Goal: Information Seeking & Learning: Check status

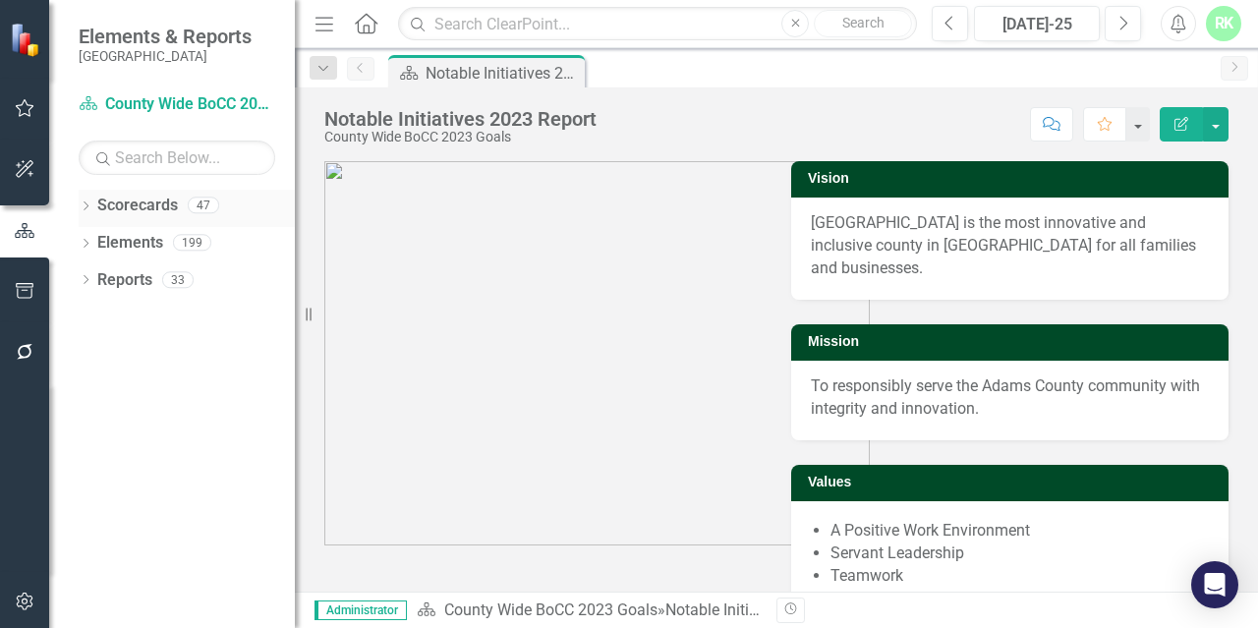
click at [87, 205] on icon at bounding box center [86, 205] width 5 height 9
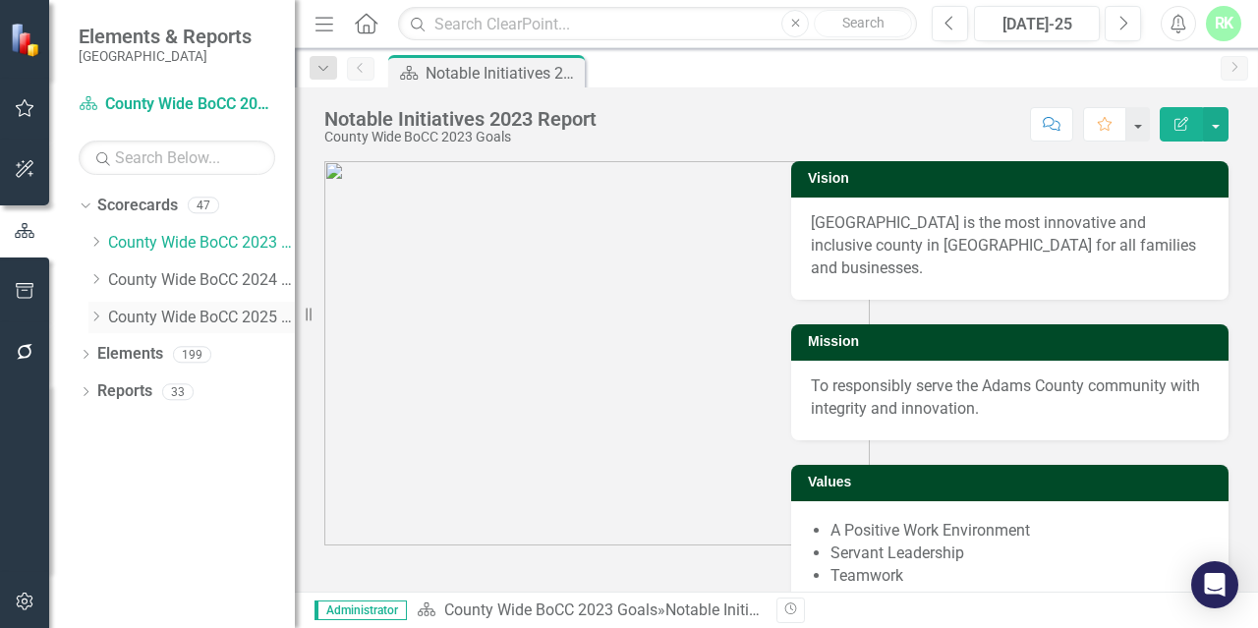
click at [96, 323] on div "Dropdown" at bounding box center [95, 317] width 15 height 17
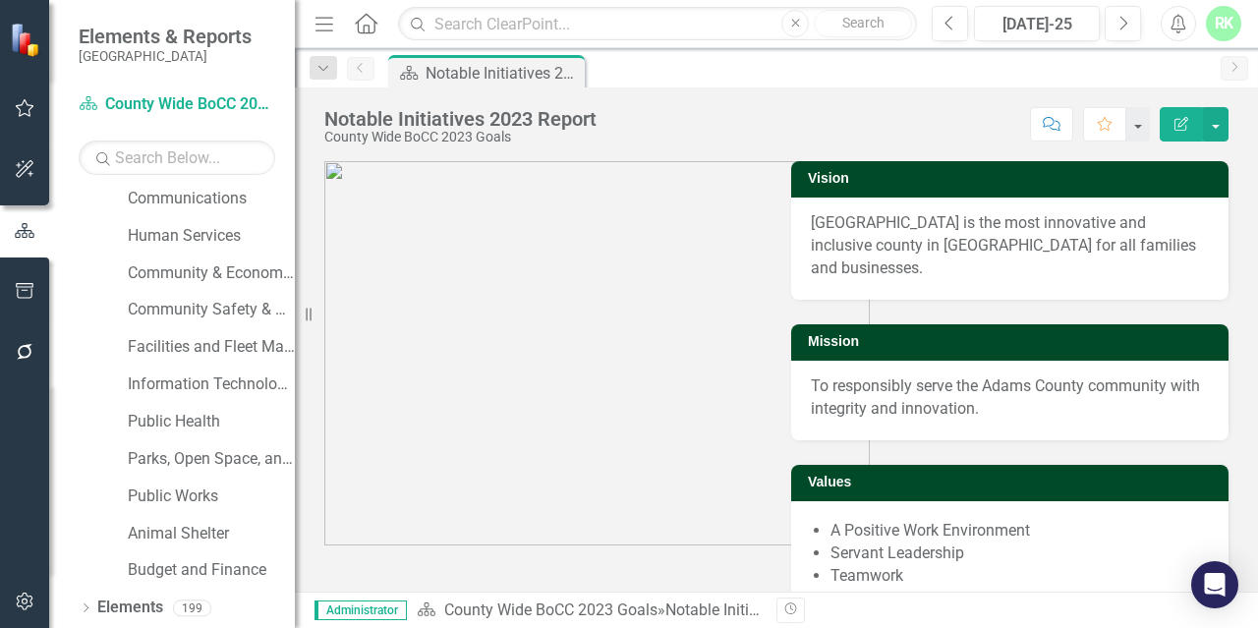
scroll to position [295, 0]
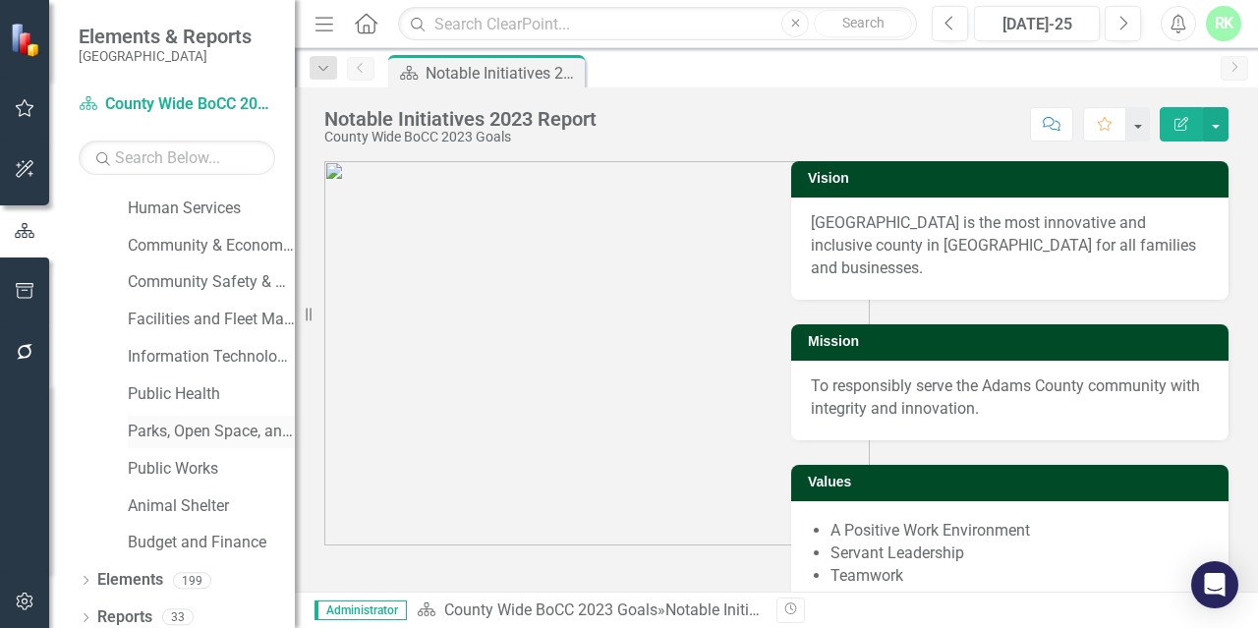
click at [179, 422] on link "Parks, Open Space, and Cultural Arts" at bounding box center [211, 432] width 167 height 23
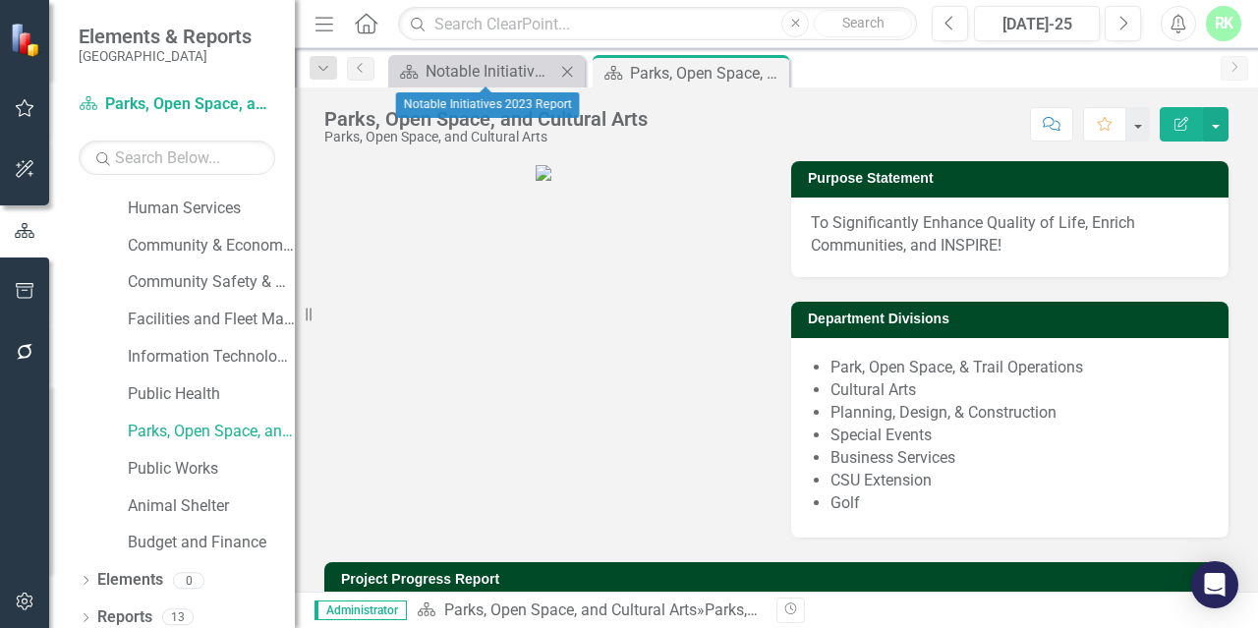
click at [568, 76] on icon "Close" at bounding box center [567, 72] width 20 height 16
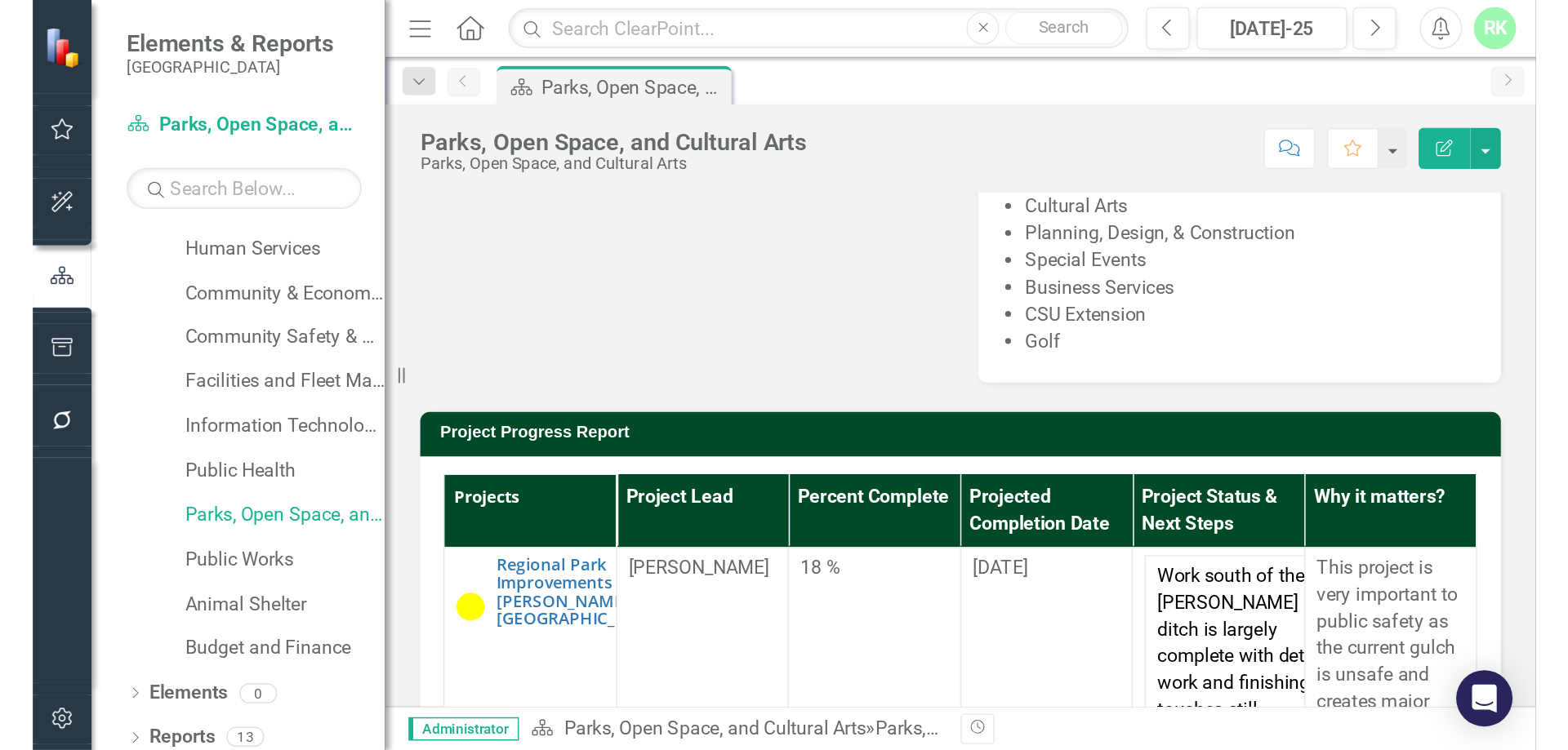
scroll to position [326, 0]
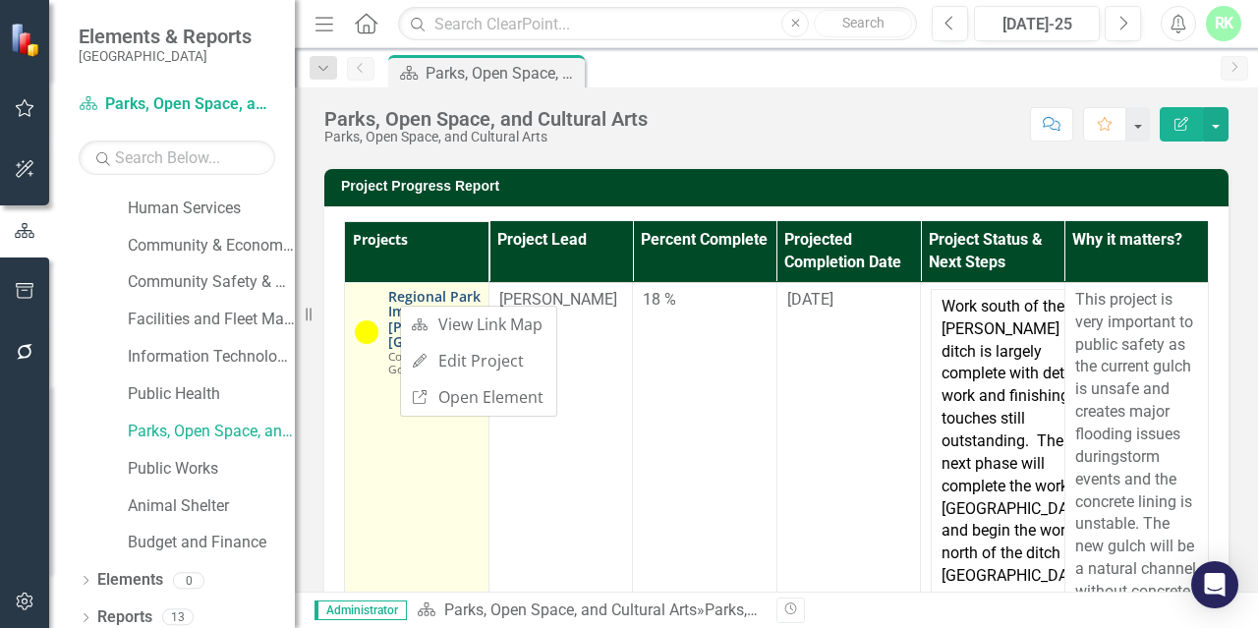
click at [396, 294] on link "Regional Park Improvements #1 - [PERSON_NAME][GEOGRAPHIC_DATA]" at bounding box center [458, 319] width 140 height 61
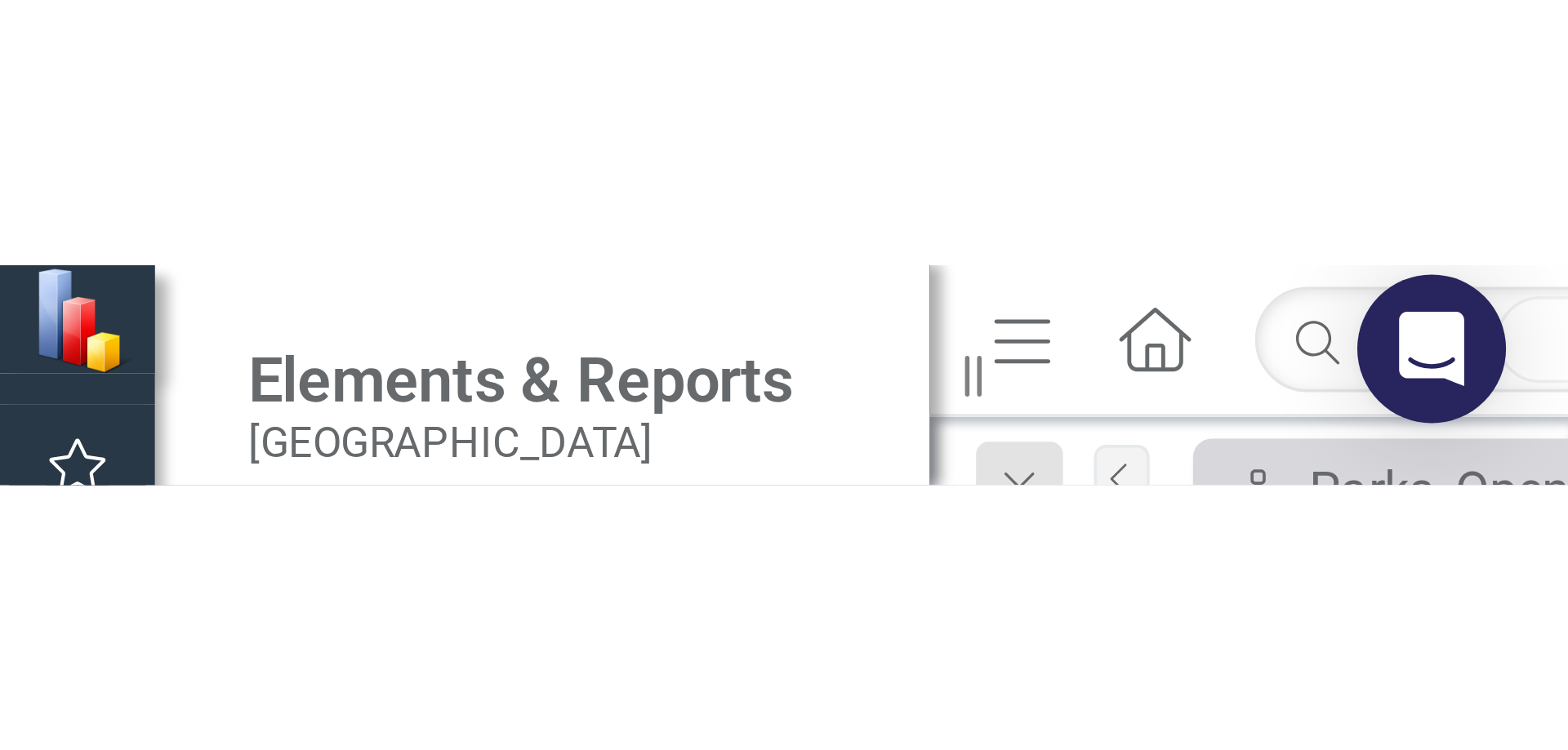
scroll to position [25, 0]
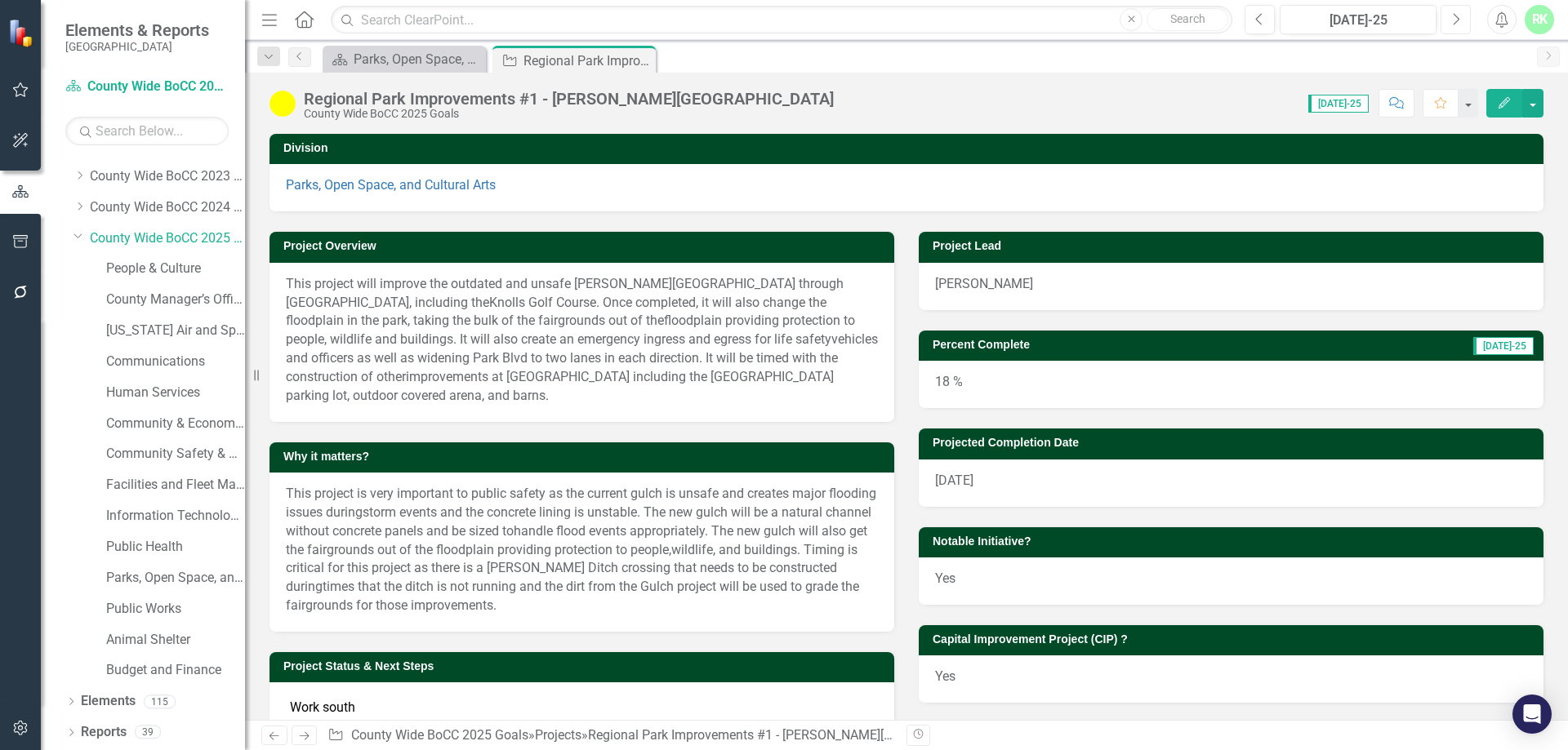
click at [1045, 11] on button "Next" at bounding box center [1455, 19] width 30 height 29
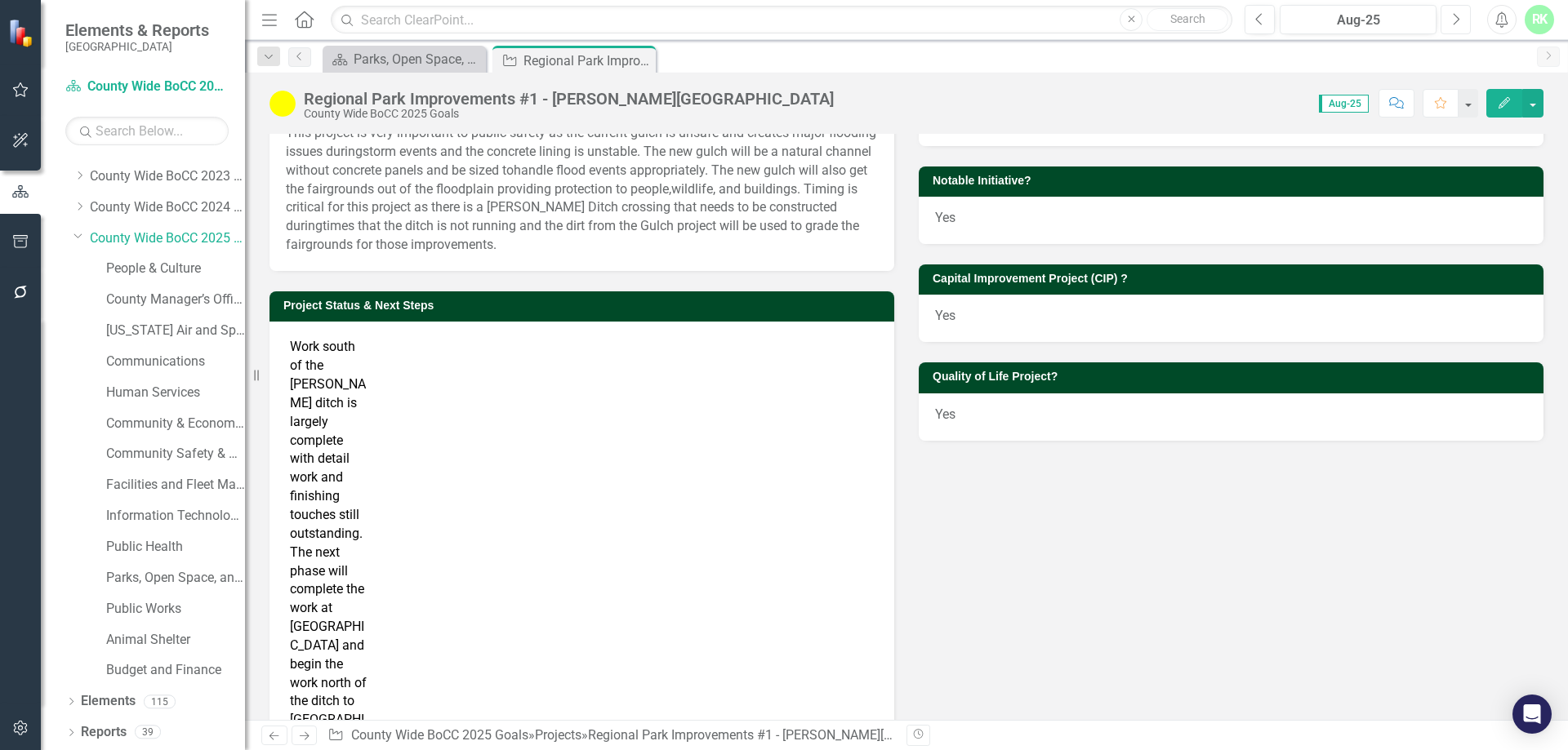
scroll to position [359, 0]
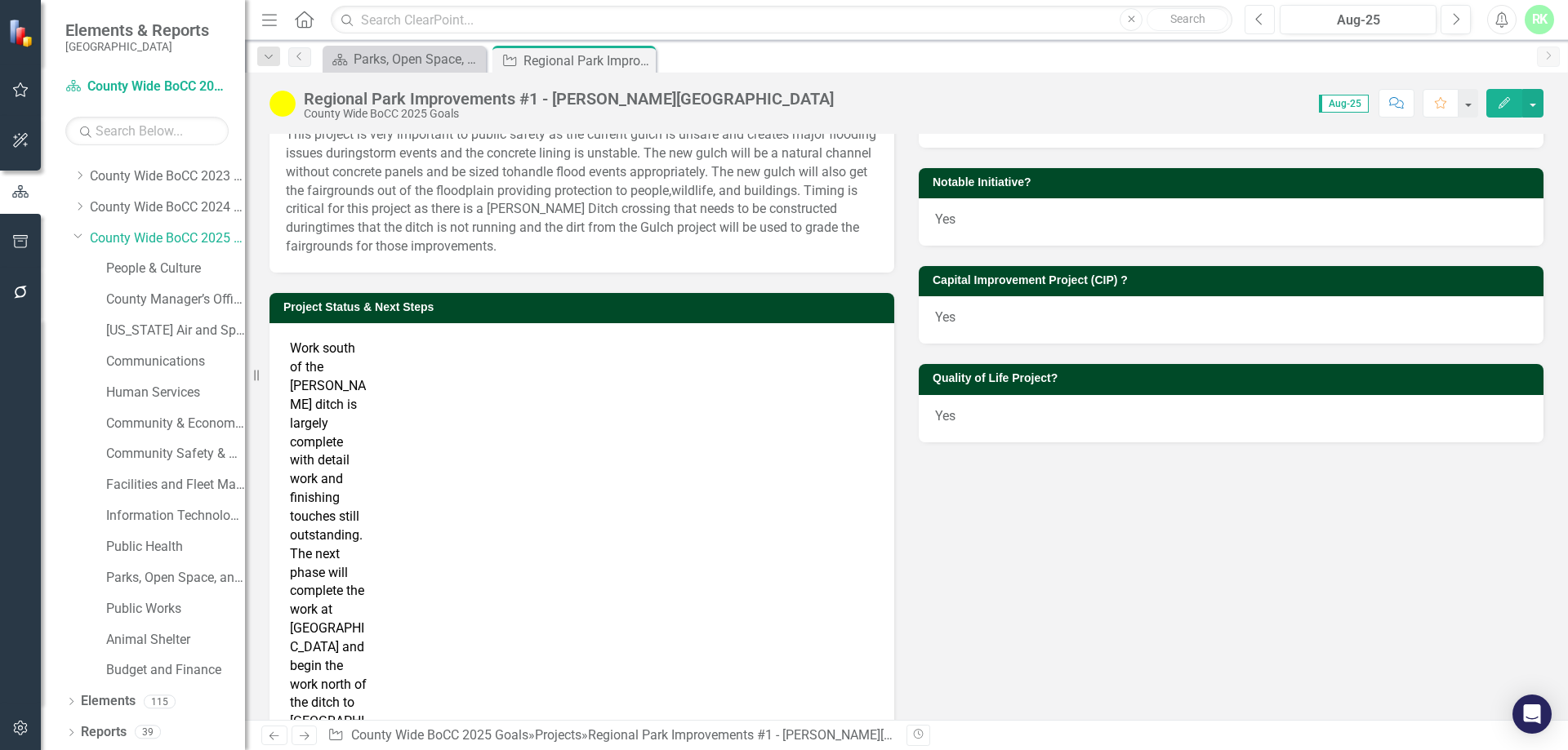
click at [1045, 27] on button "Previous" at bounding box center [1259, 19] width 30 height 29
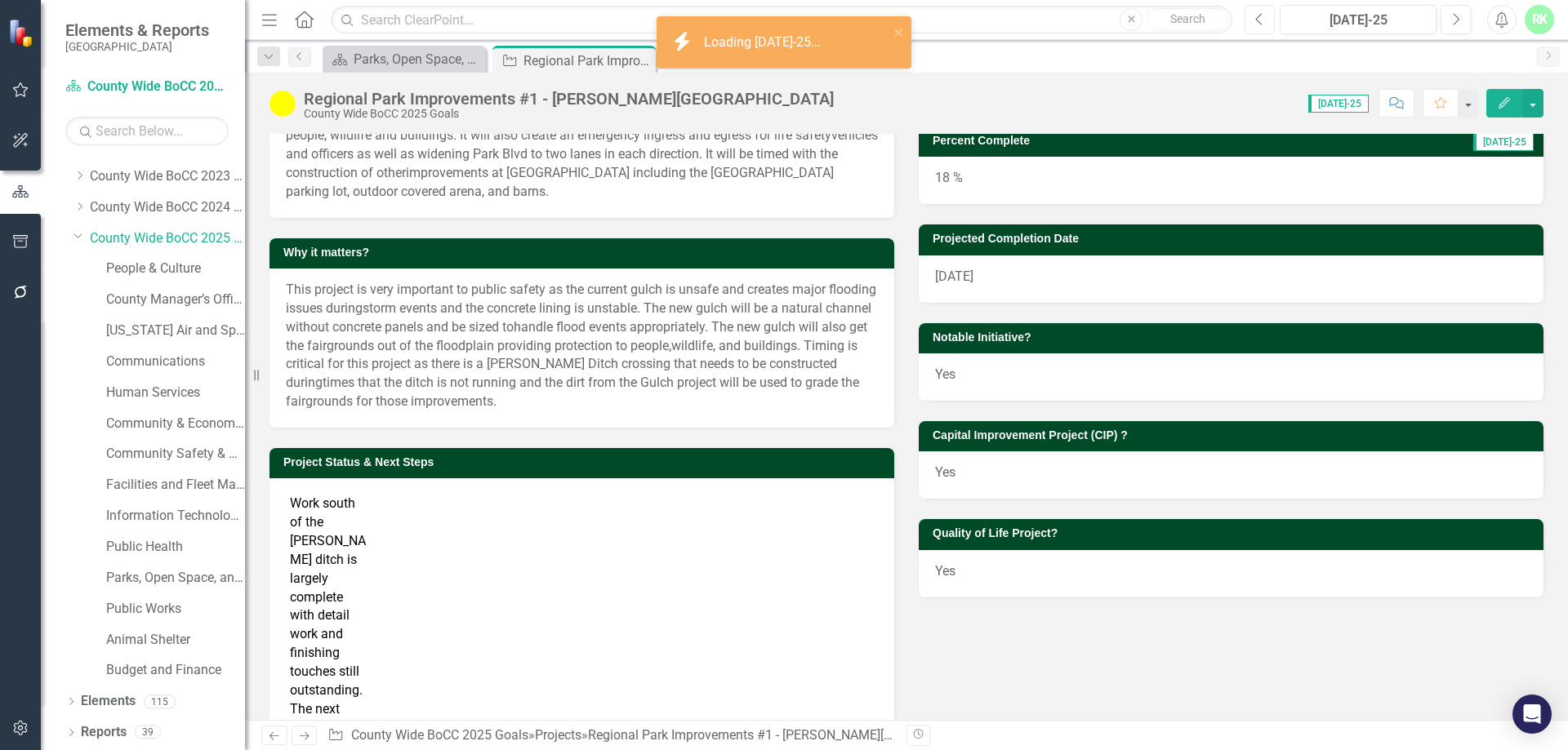
scroll to position [326, 0]
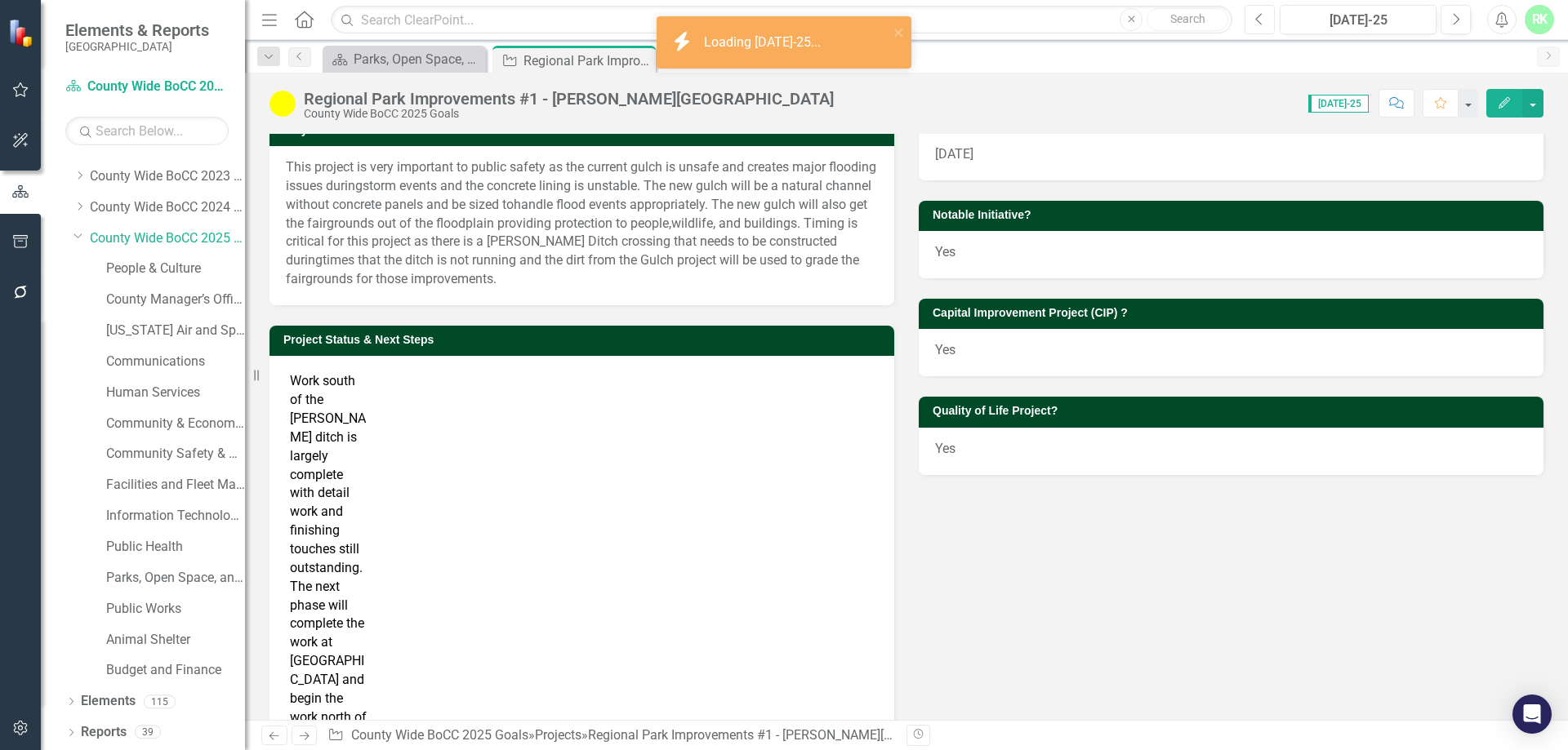
click at [1045, 22] on icon "button" at bounding box center [1259, 19] width 7 height 12
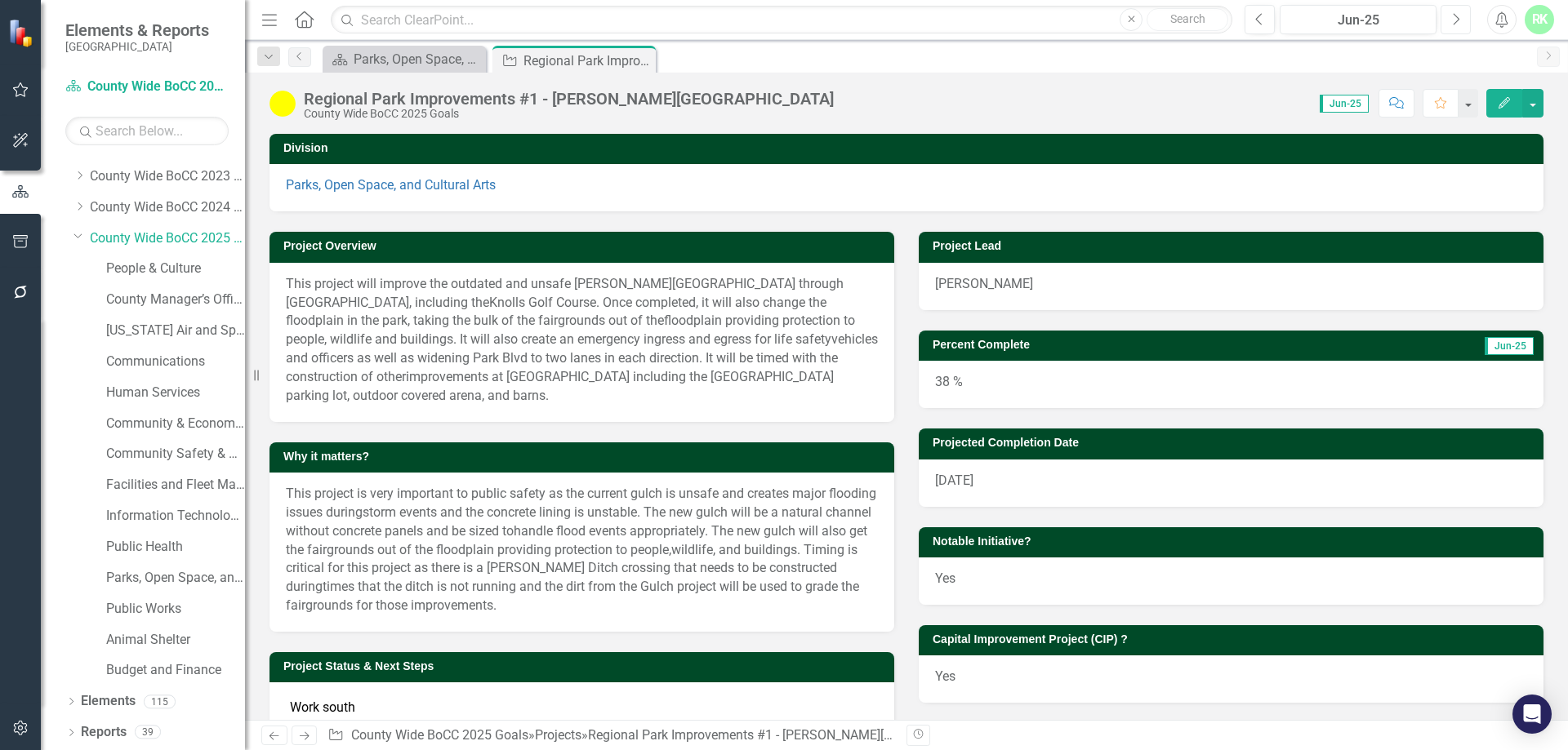
click at [1045, 17] on button "Next" at bounding box center [1455, 19] width 30 height 29
click at [567, 105] on div "Regional Park Improvements #1 - [PERSON_NAME][GEOGRAPHIC_DATA]" at bounding box center [569, 99] width 530 height 18
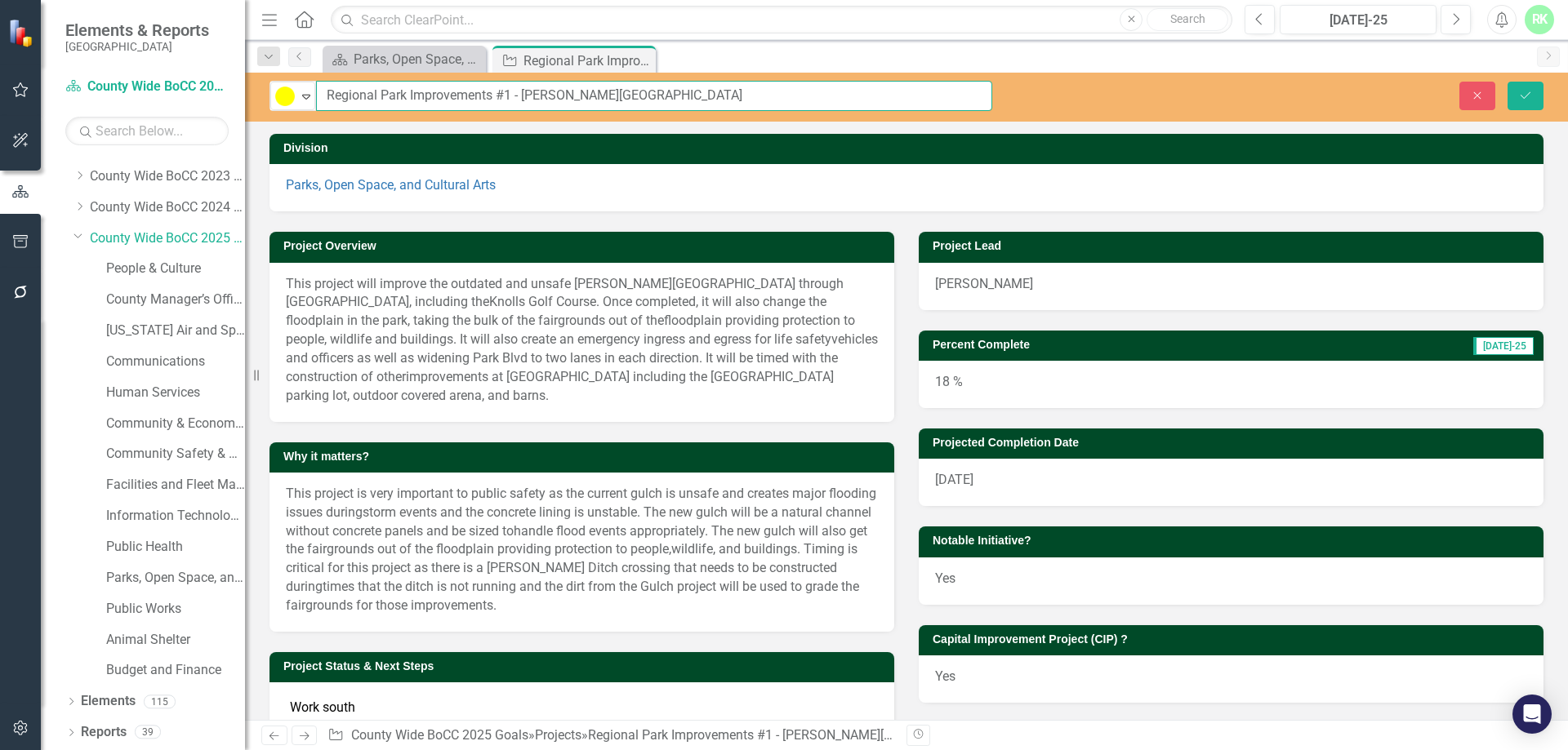
drag, startPoint x: 625, startPoint y: 97, endPoint x: 316, endPoint y: 95, distance: 309.0
click at [316, 95] on input "Regional Park Improvements #1 - [PERSON_NAME][GEOGRAPHIC_DATA]" at bounding box center [654, 96] width 676 height 30
click at [1045, 100] on icon "Close" at bounding box center [1477, 96] width 15 height 12
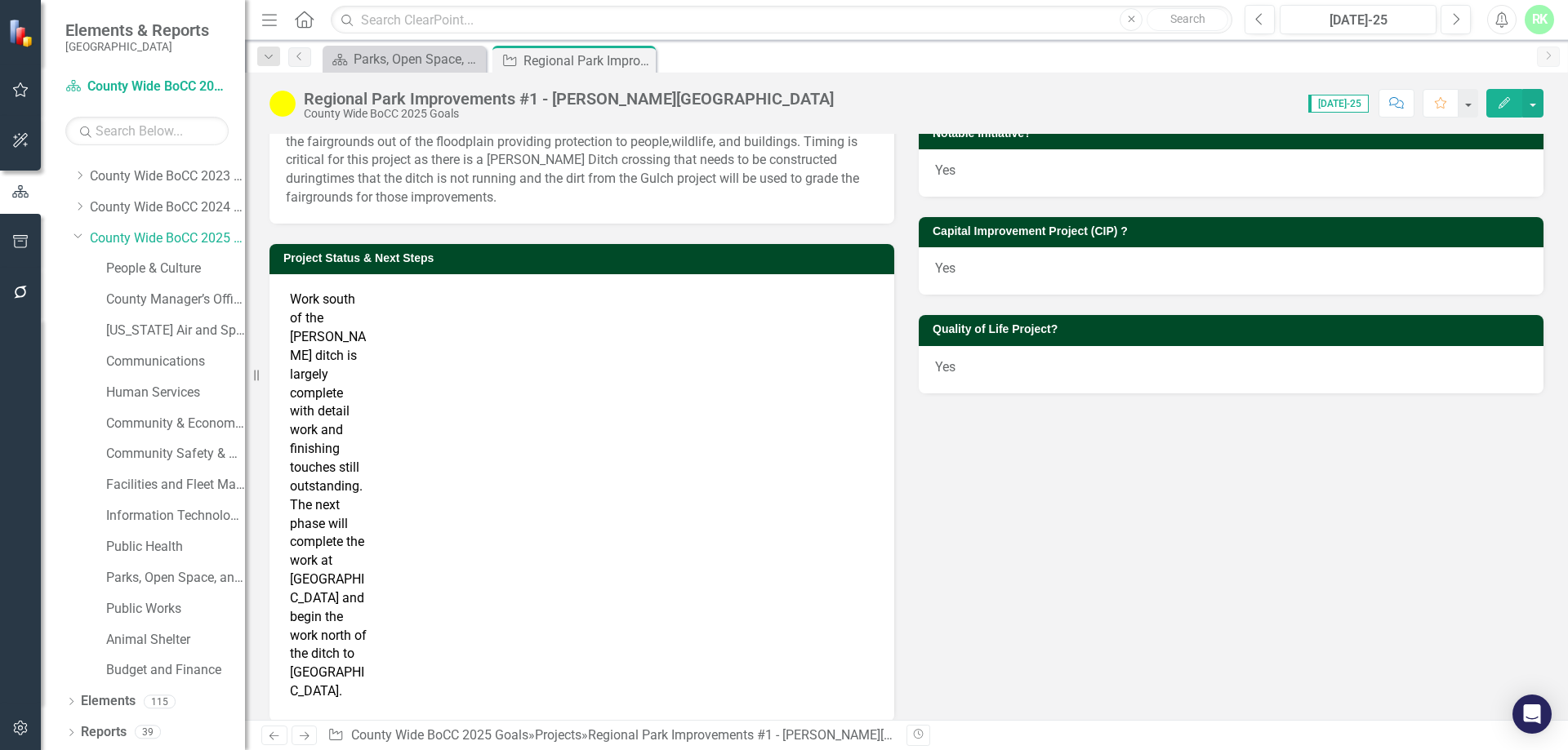
click at [342, 406] on td "Work south of the [PERSON_NAME] ditch is largely complete with detail work and …" at bounding box center [330, 496] width 88 height 419
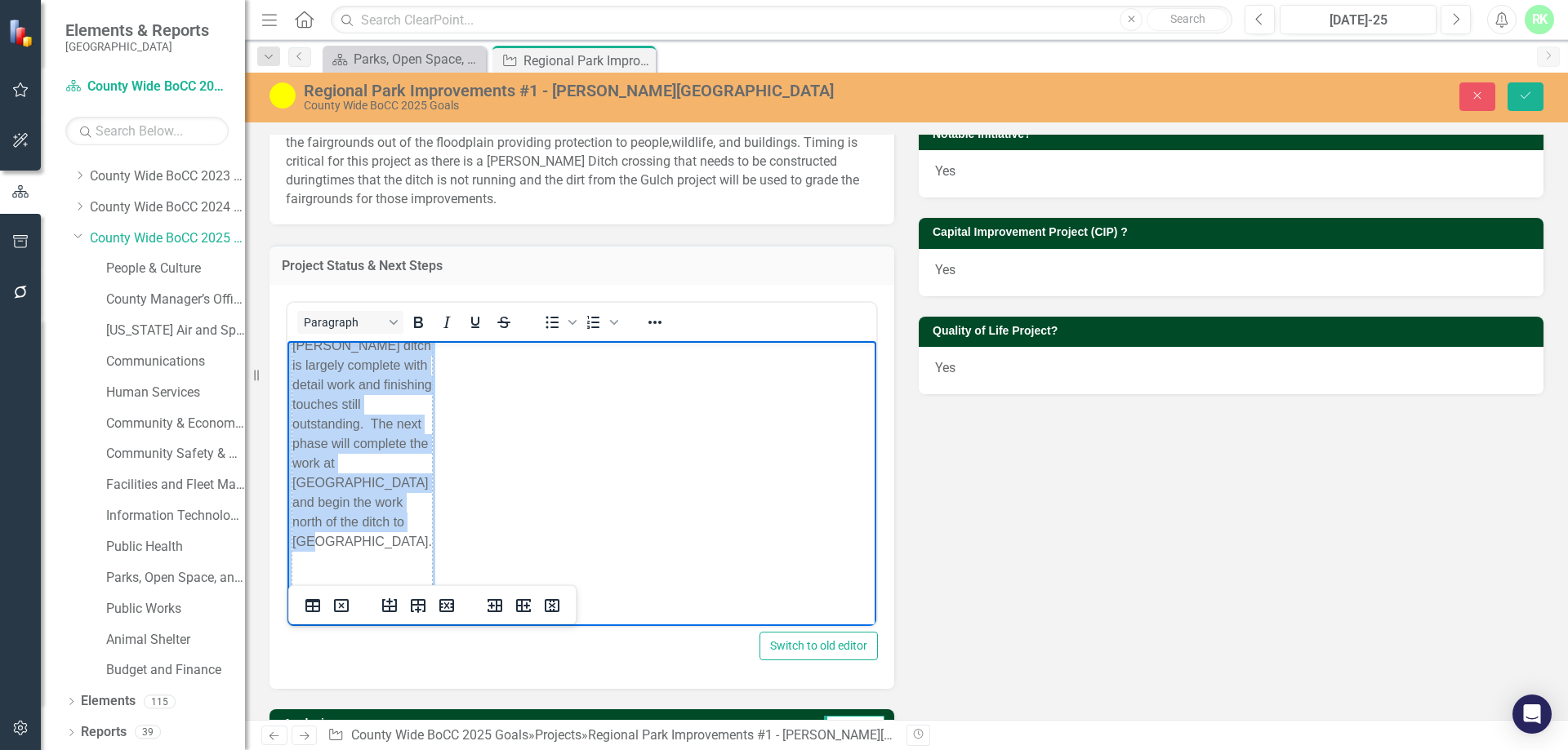
scroll to position [77, 0]
drag, startPoint x: 297, startPoint y: 353, endPoint x: 372, endPoint y: 612, distance: 269.6
click at [372, 521] on td "Work south of the [PERSON_NAME] ditch is largely complete with detail work and …" at bounding box center [362, 430] width 140 height 326
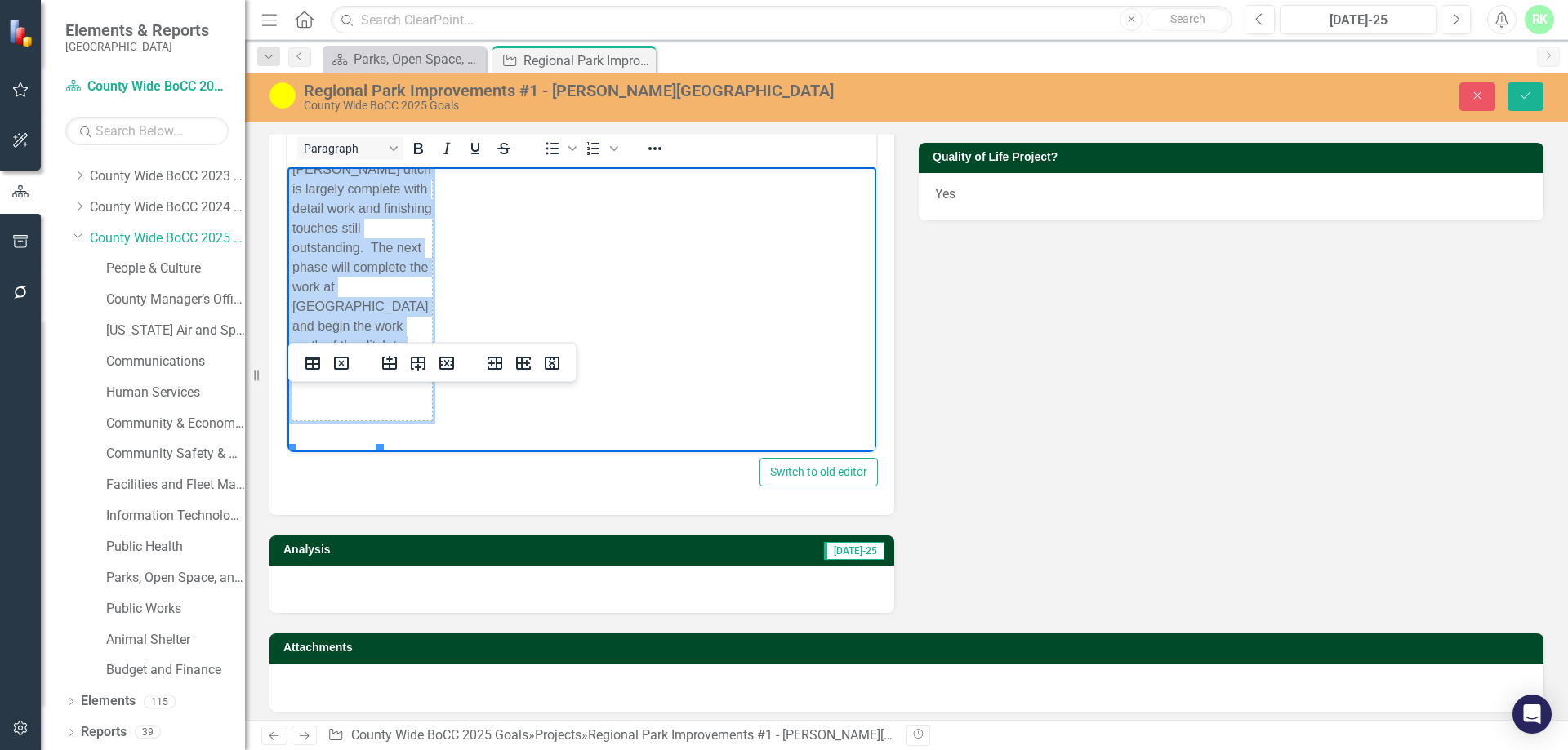
scroll to position [589, 0]
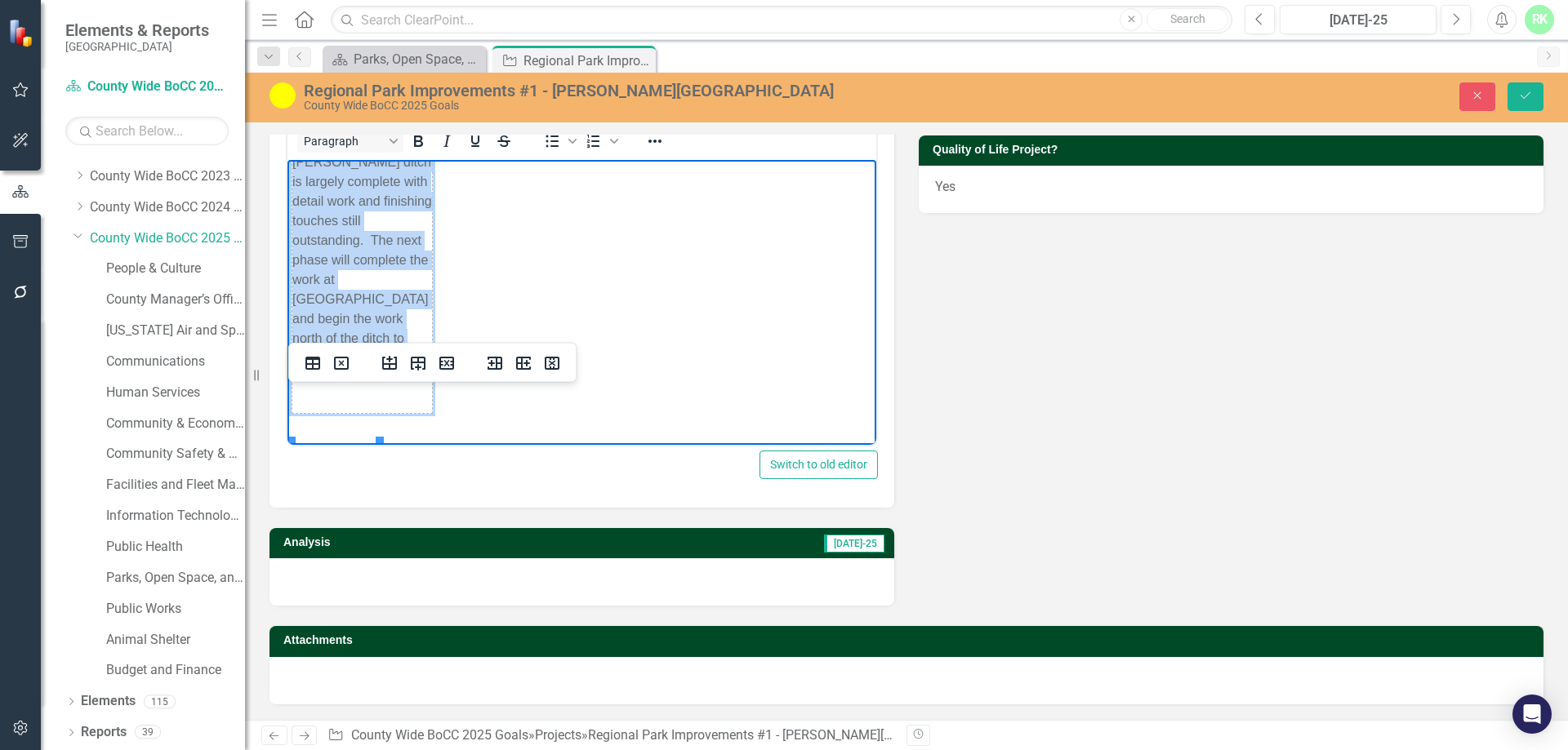
click at [344, 413] on td "Work south of the [PERSON_NAME] ditch is largely complete with detail work and …" at bounding box center [362, 249] width 140 height 326
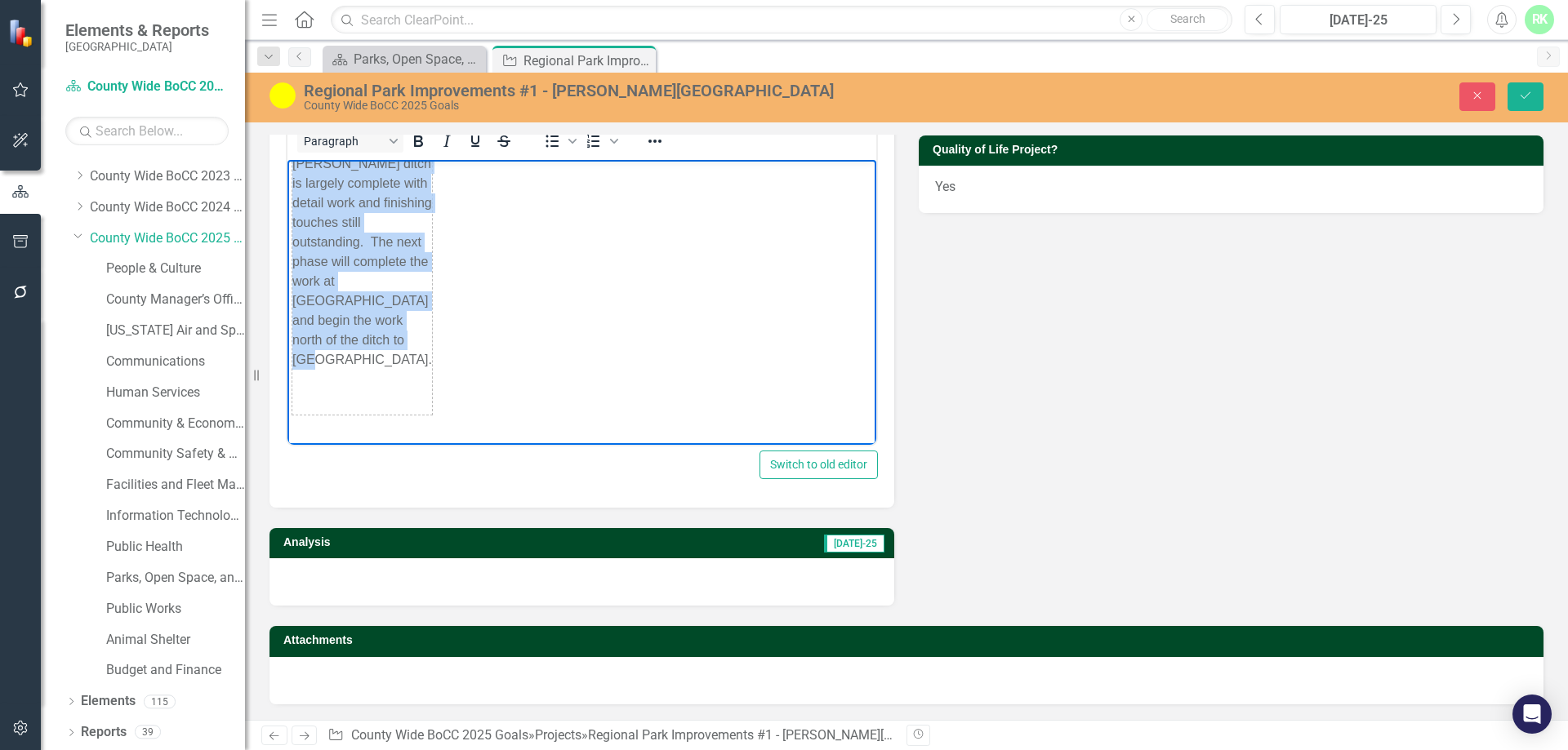
drag, startPoint x: 345, startPoint y: 429, endPoint x: 542, endPoint y: 392, distance: 200.4
click at [288, 232] on html "Work south of the [PERSON_NAME] ditch is largely complete with detail work and …" at bounding box center [582, 251] width 588 height 336
copy table "Work south of the [PERSON_NAME] ditch is largely complete with detail work and …"
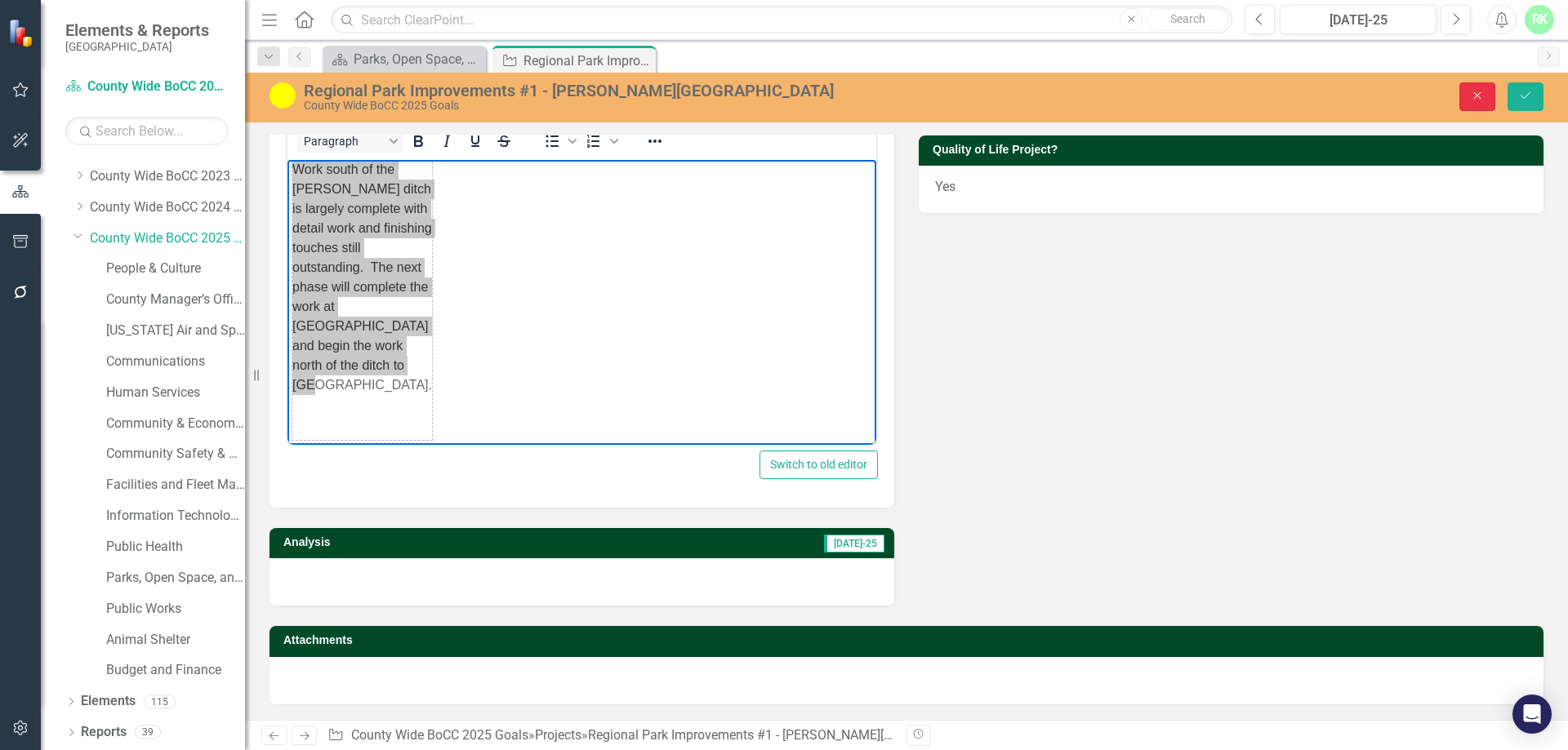
click at [1045, 96] on icon "Close" at bounding box center [1477, 96] width 15 height 12
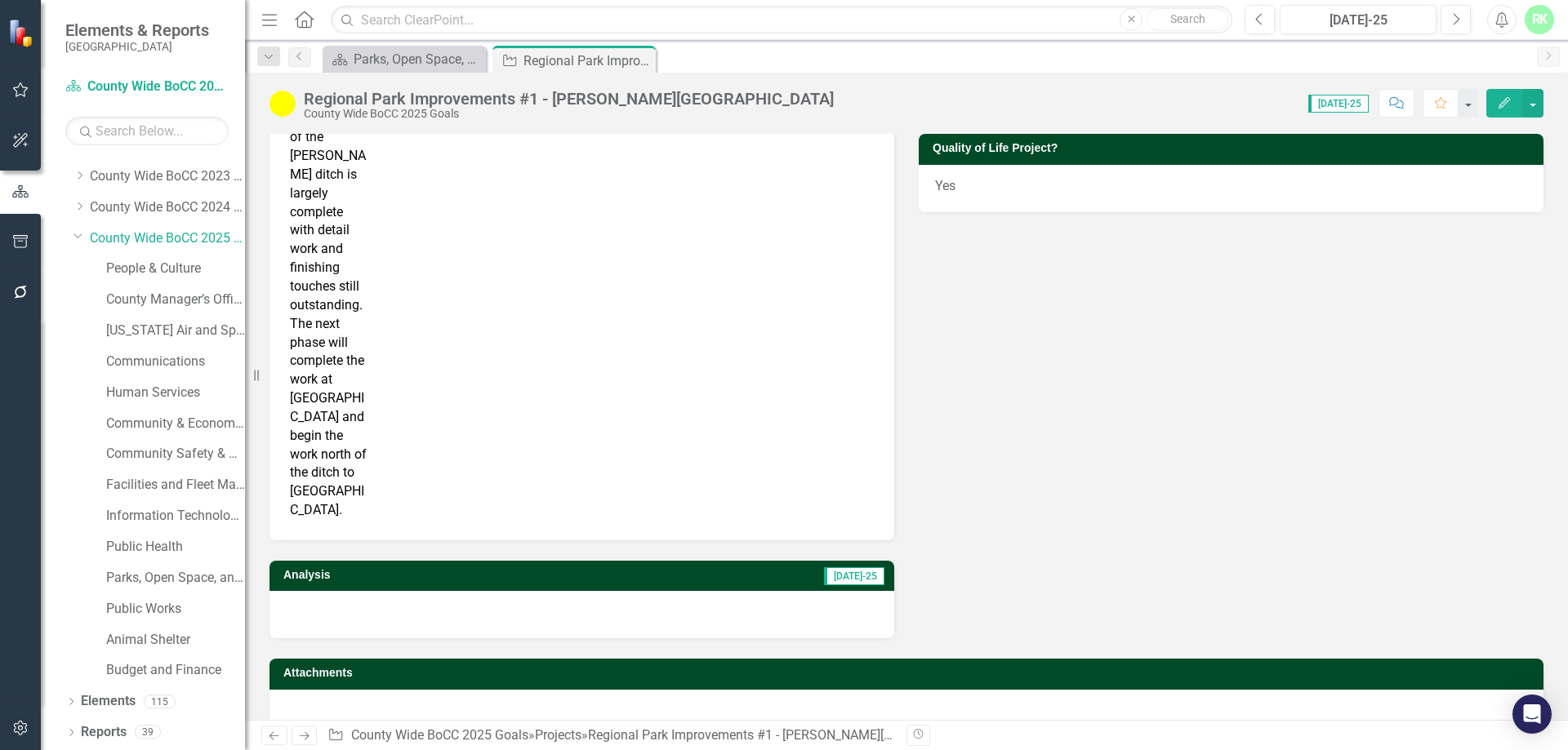
scroll to position [579, 0]
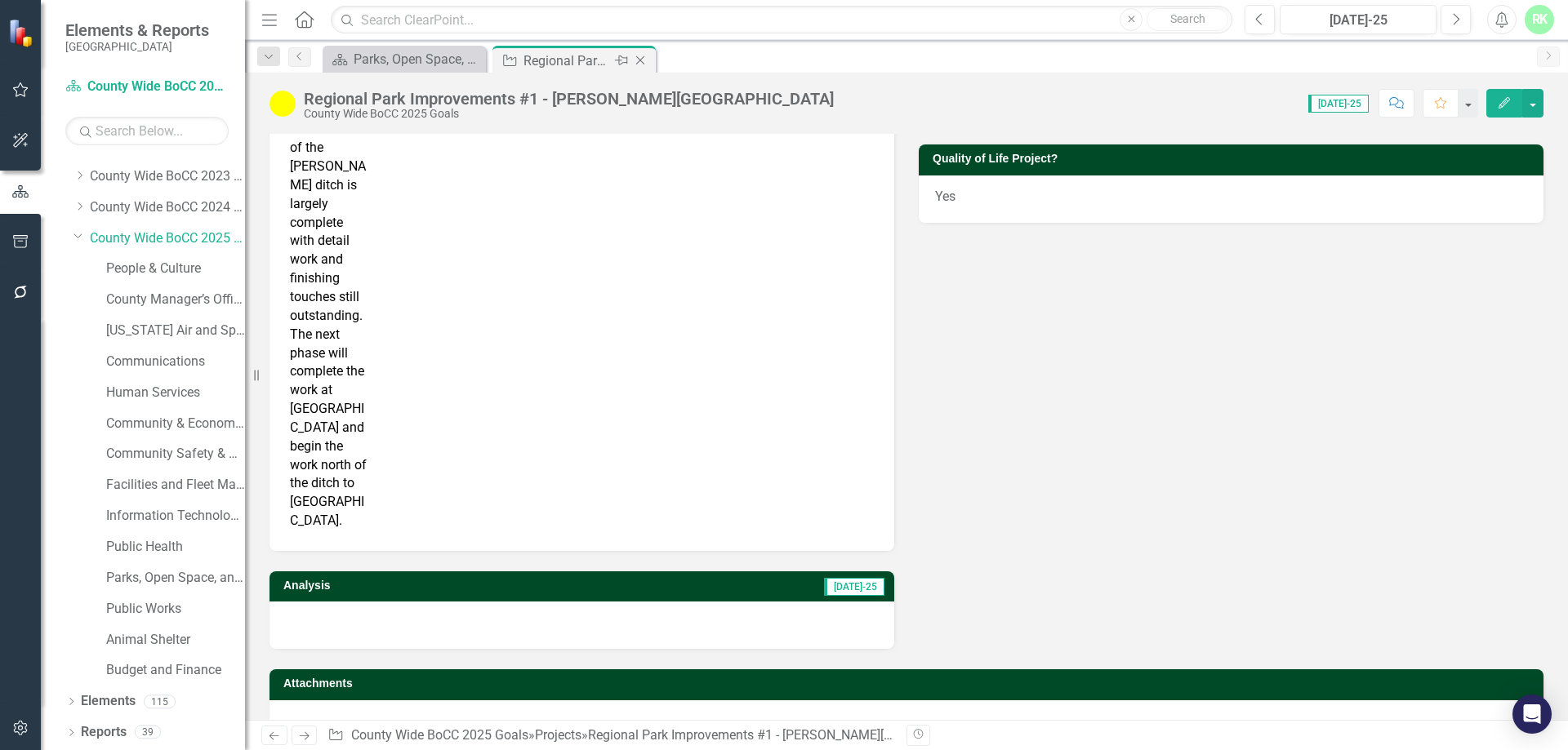
click at [639, 58] on icon "Close" at bounding box center [641, 61] width 17 height 13
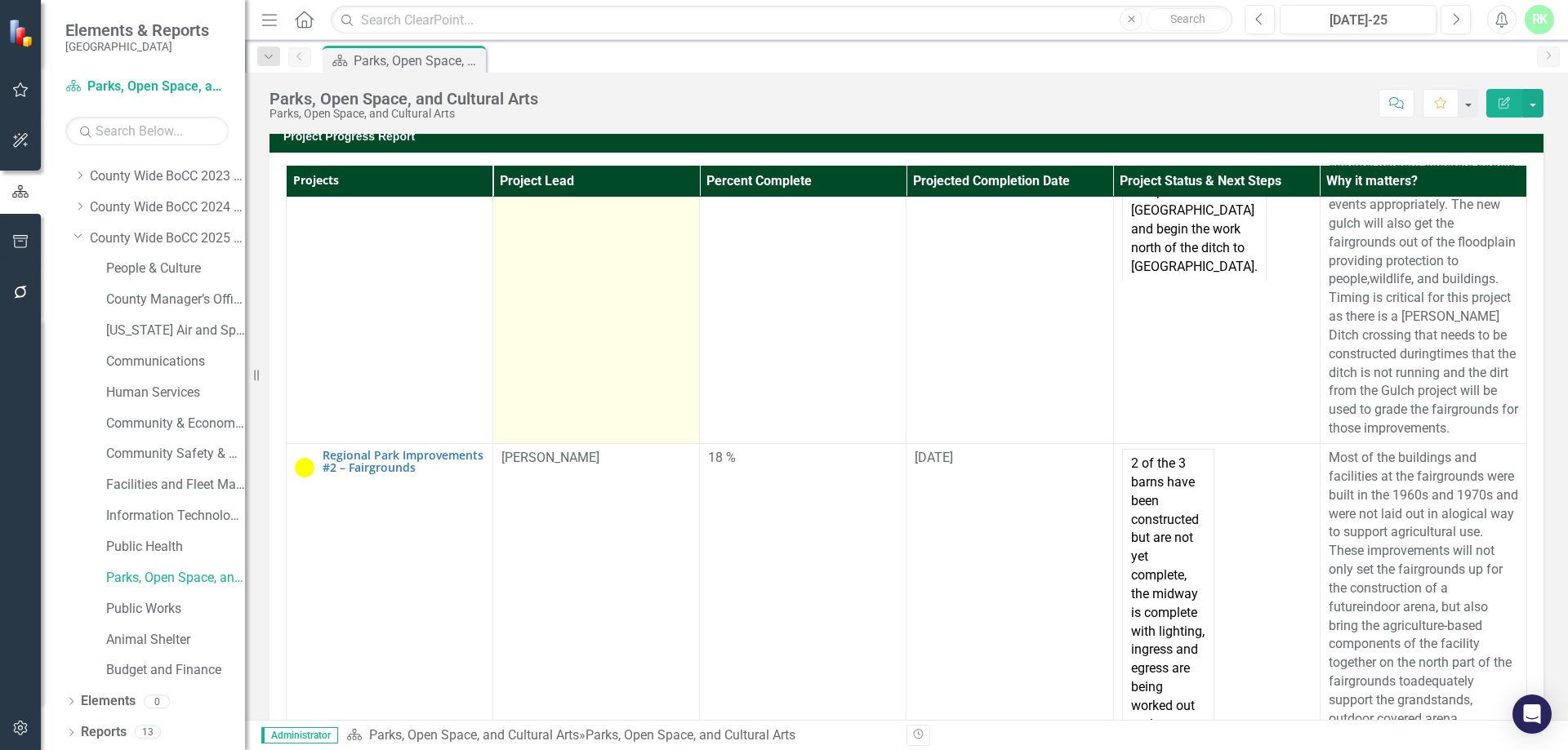
scroll to position [326, 0]
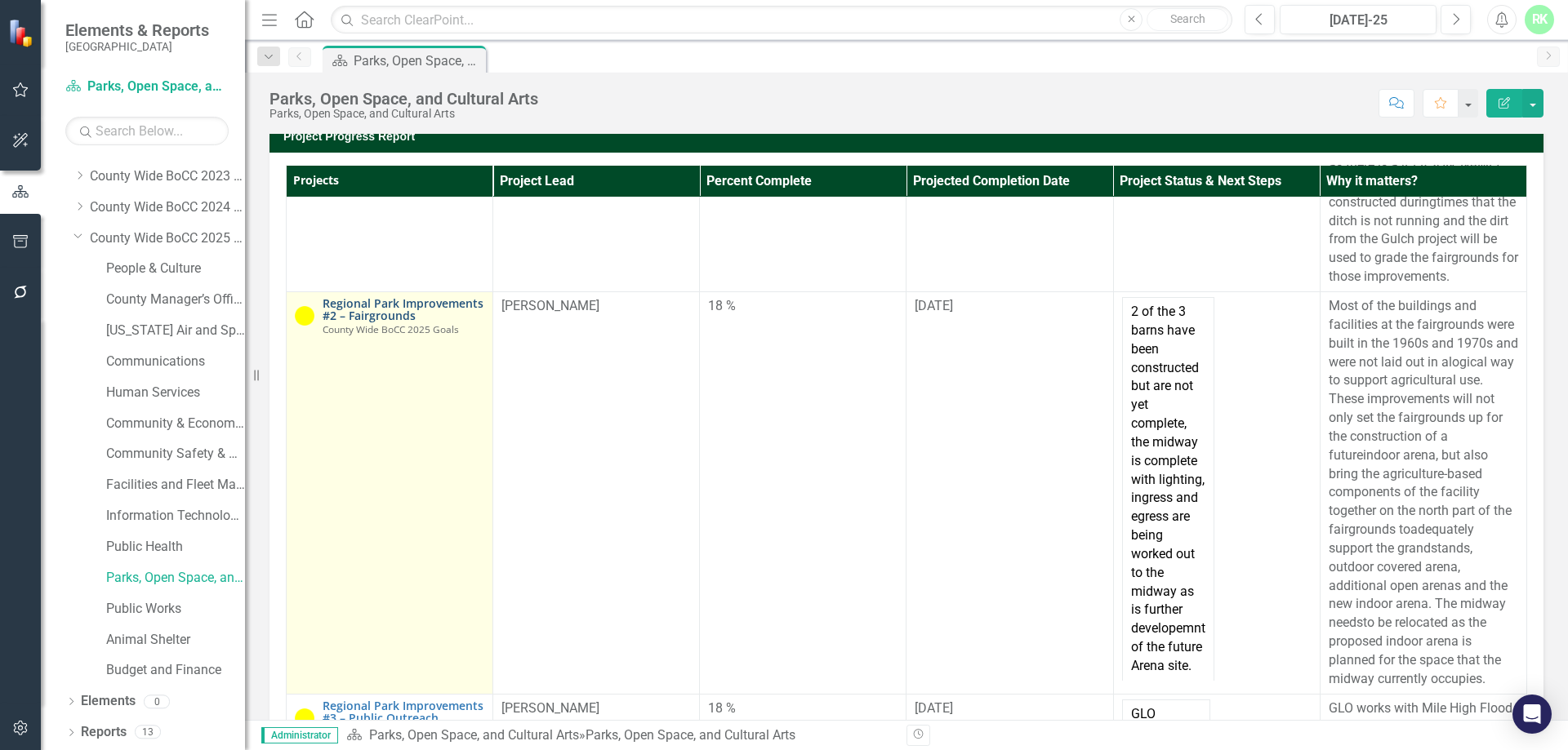
click at [362, 322] on link "Regional Park Improvements #2 – Fairgrounds" at bounding box center [403, 310] width 162 height 25
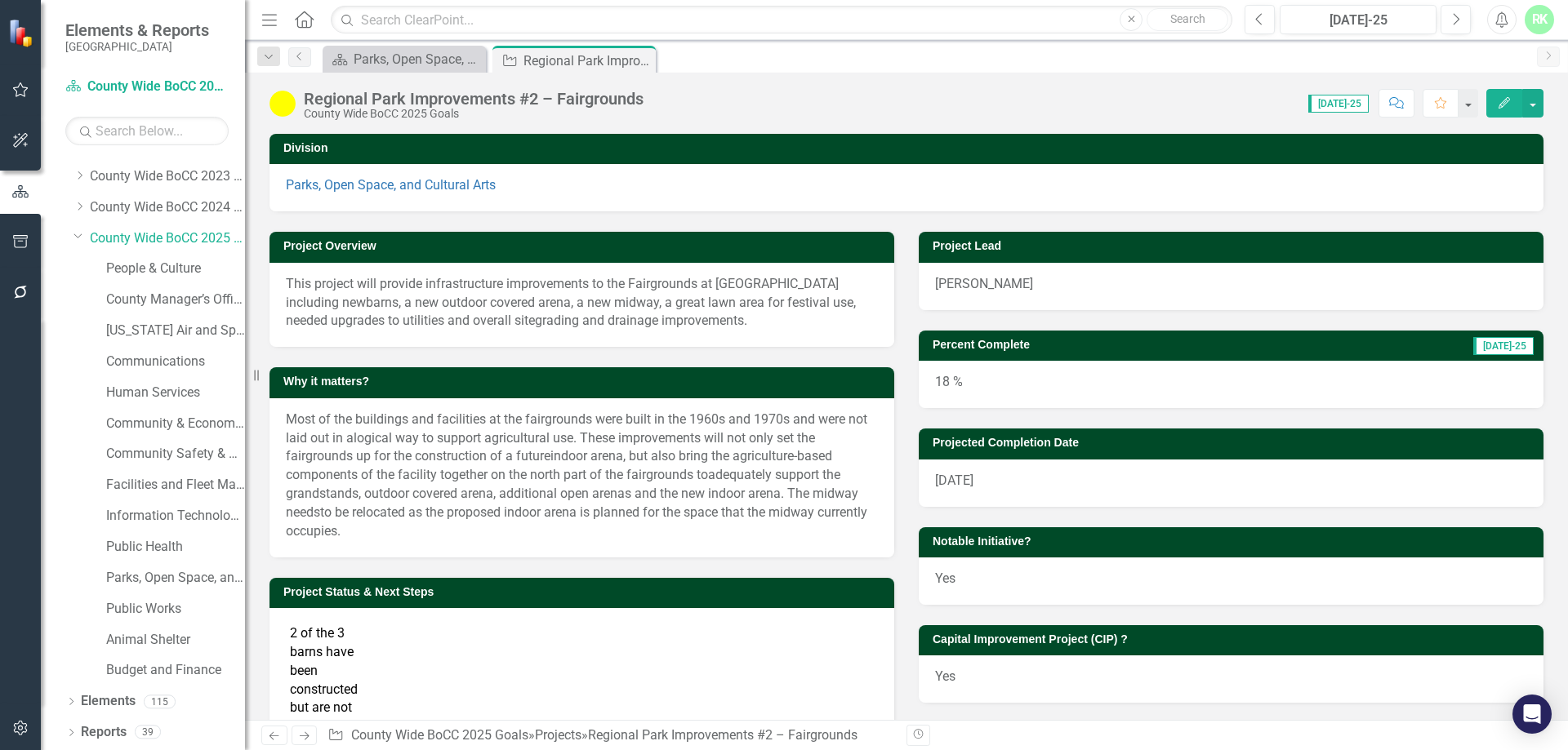
click at [543, 100] on div "Regional Park Improvements #2 – Fairgrounds" at bounding box center [474, 99] width 340 height 18
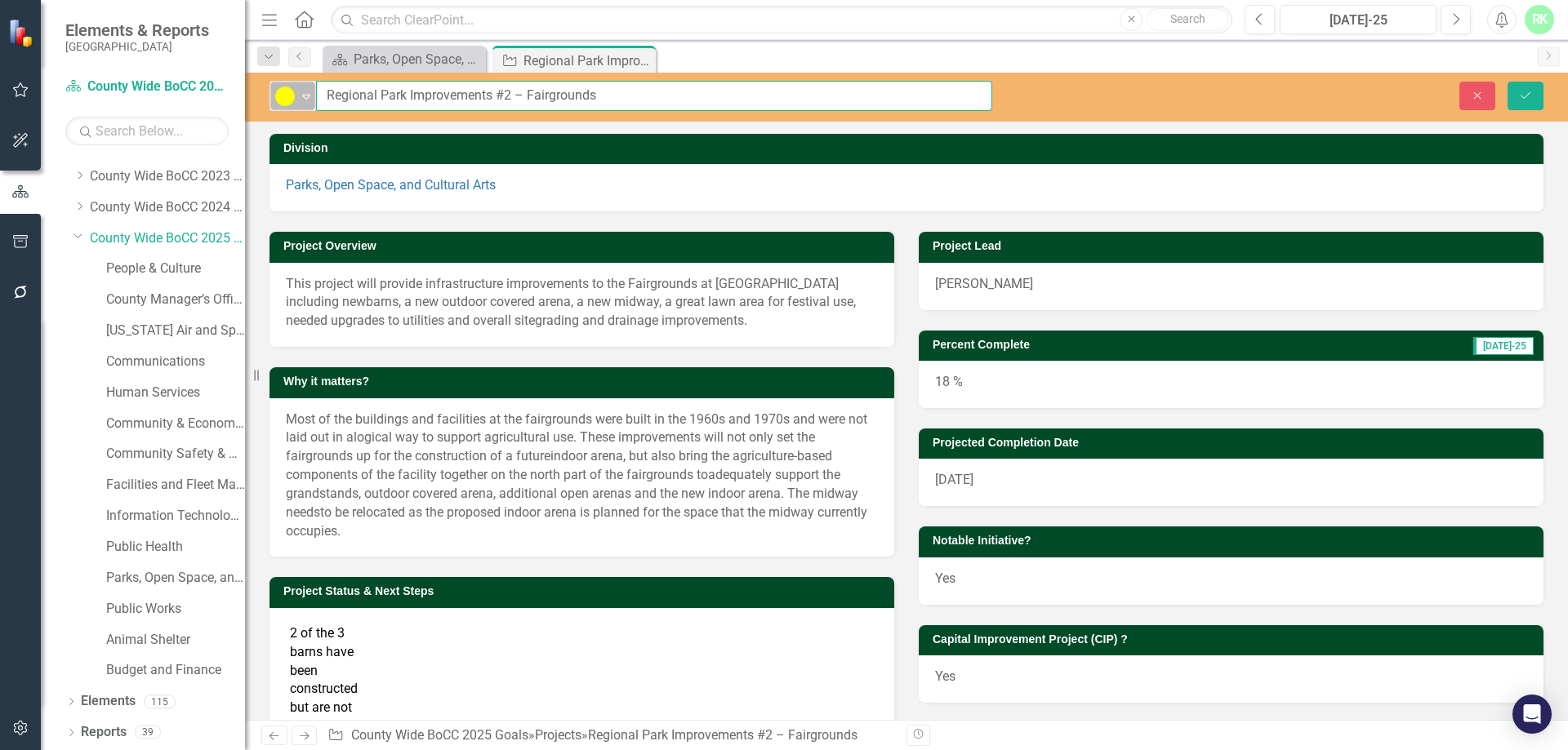
drag, startPoint x: 672, startPoint y: 93, endPoint x: 292, endPoint y: 93, distance: 380.0
click at [296, 94] on div "10% to 50% Expand Regional Park Improvements #2 – Fairgrounds" at bounding box center [631, 96] width 723 height 30
click at [1045, 86] on button "Close" at bounding box center [1477, 96] width 36 height 28
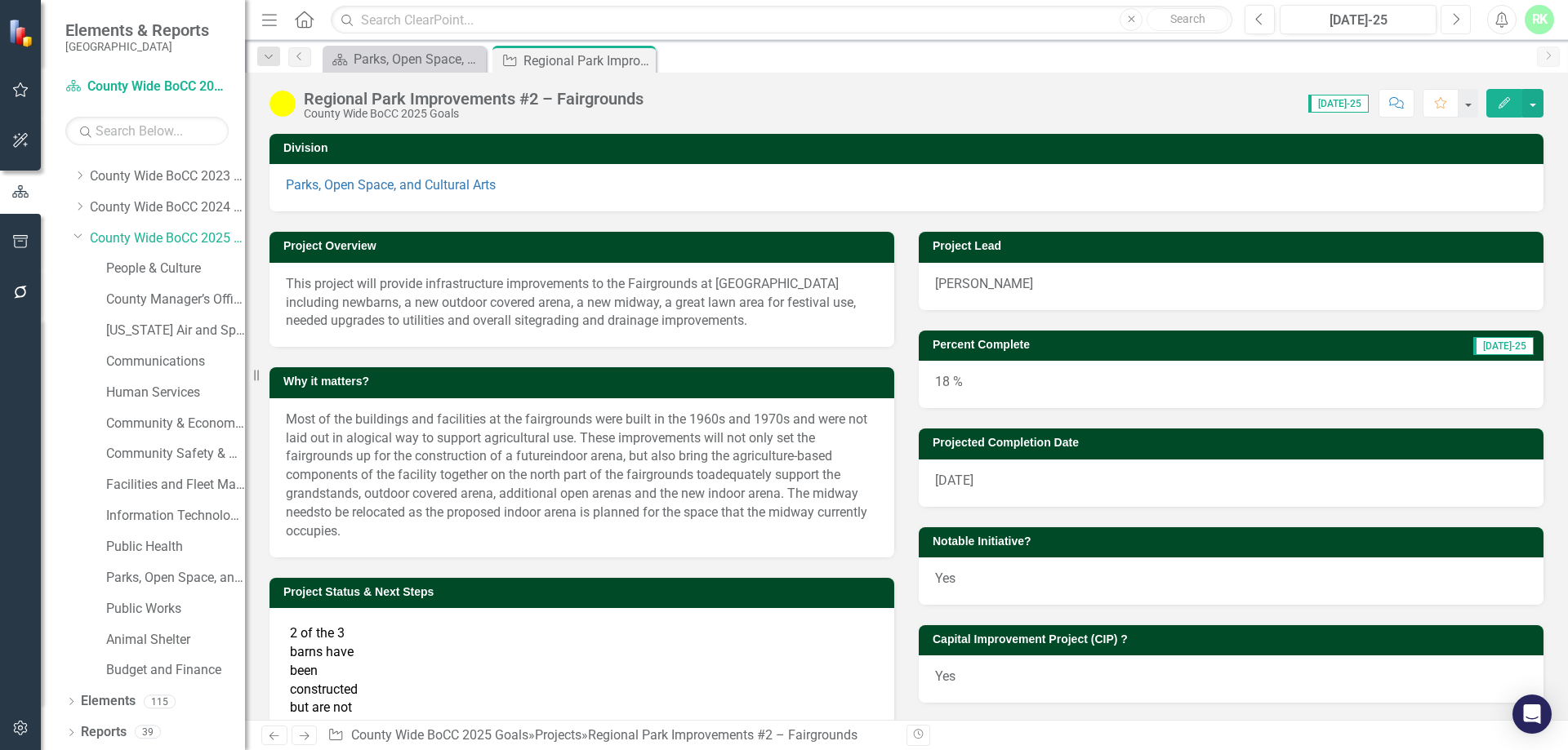
click at [1045, 23] on button "Next" at bounding box center [1455, 19] width 30 height 29
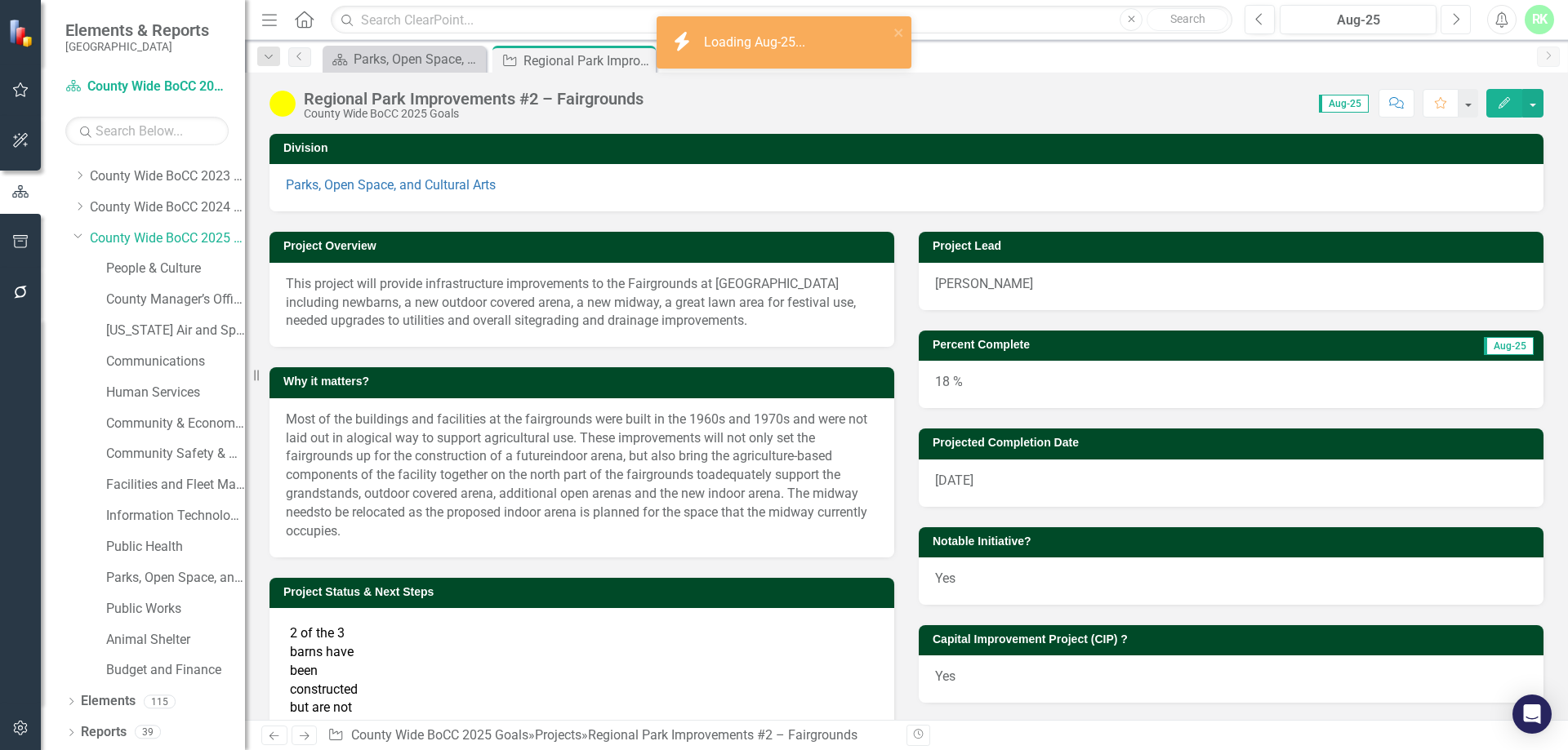
scroll to position [245, 0]
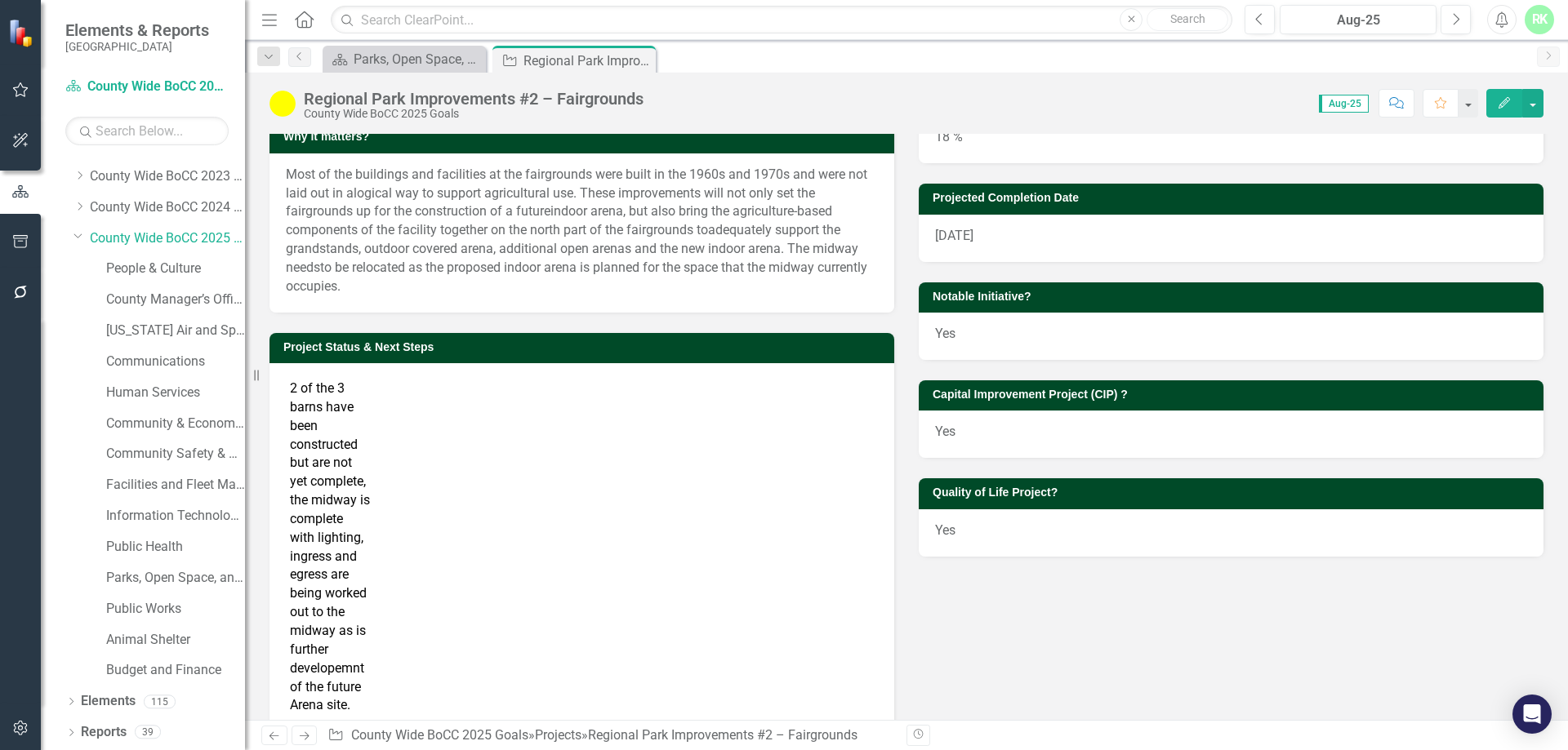
click at [337, 468] on td "2 of the 3 barns have been constructed but are not yet complete, the midway is …" at bounding box center [330, 547] width 88 height 344
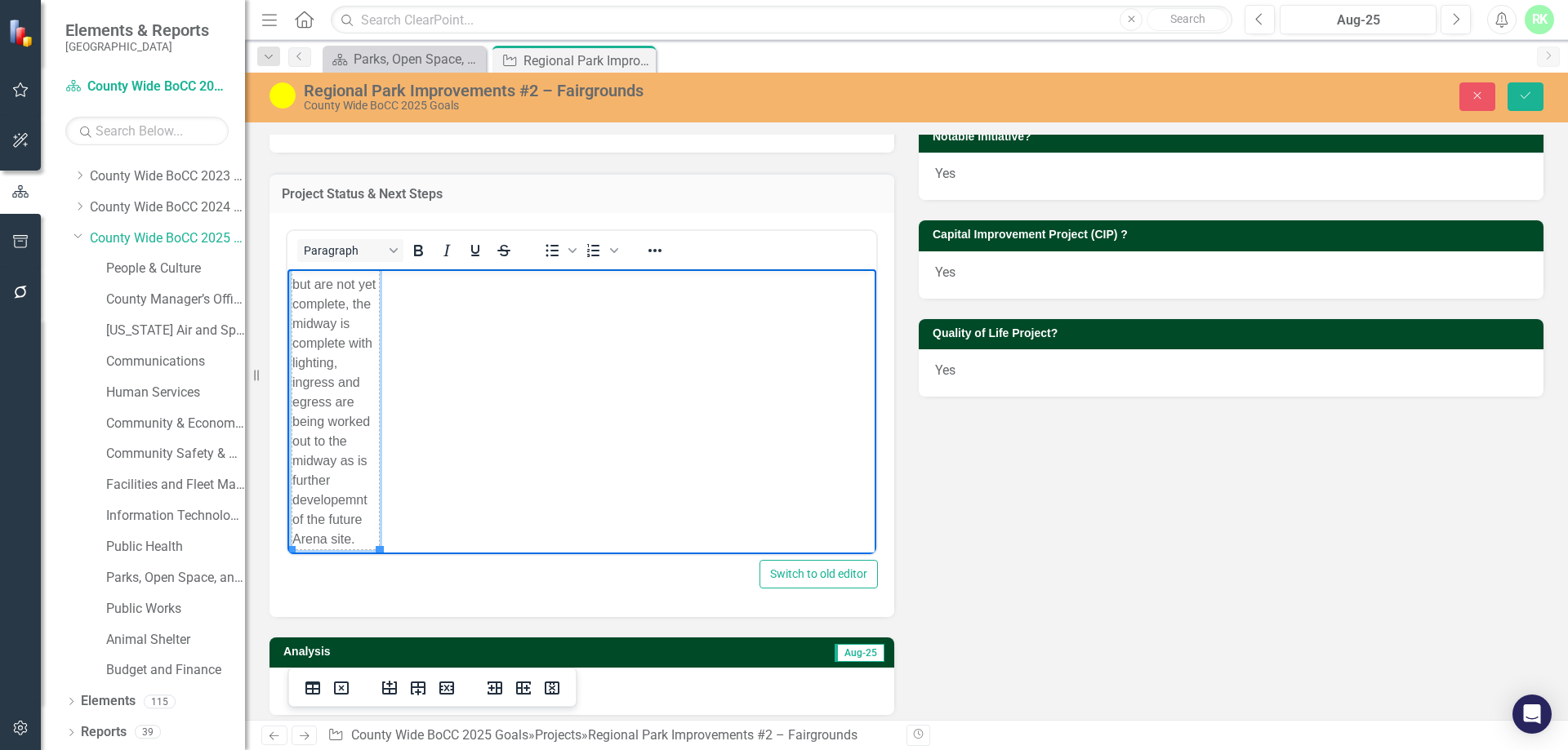
scroll to position [515, 0]
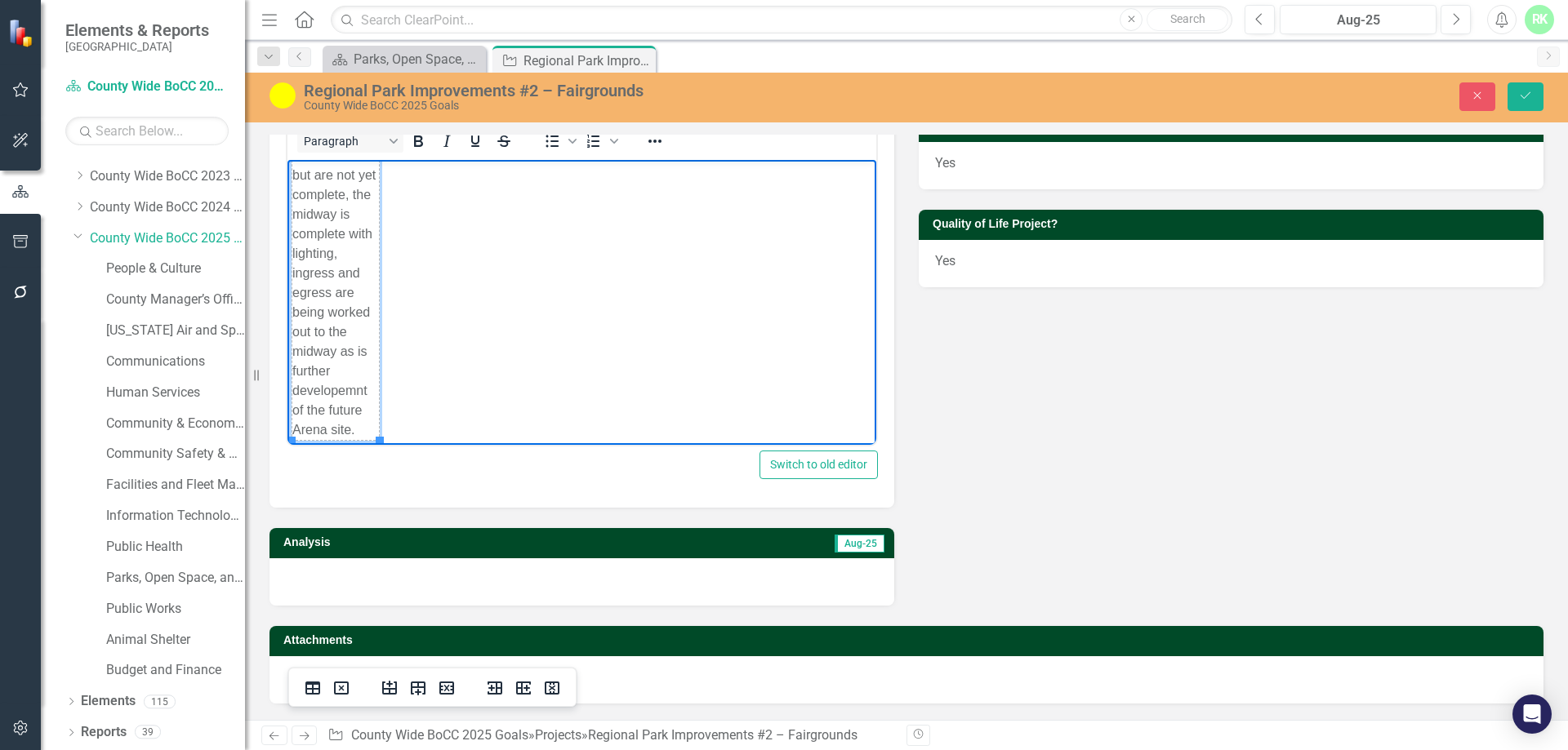
drag, startPoint x: 295, startPoint y: 177, endPoint x: 668, endPoint y: 689, distance: 633.5
click at [381, 444] on html "2 of the 3 barns have been constructed but are not yet complete, the midway is …" at bounding box center [582, 262] width 588 height 362
copy colgroup "Rich Text Area. Press ALT-0 for help."
click at [1045, 97] on icon "Close" at bounding box center [1477, 96] width 15 height 12
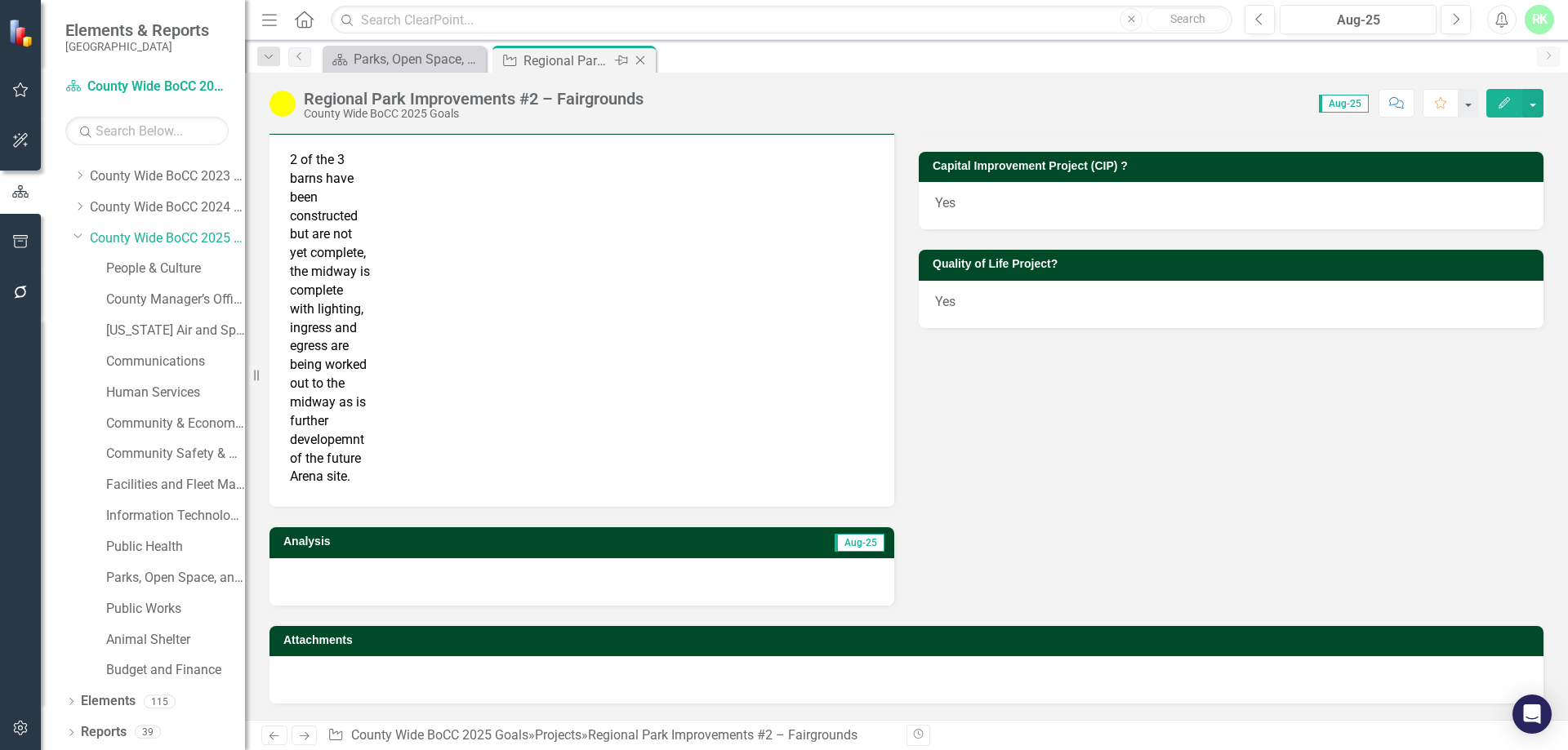
click at [640, 60] on icon "Close" at bounding box center [641, 61] width 17 height 13
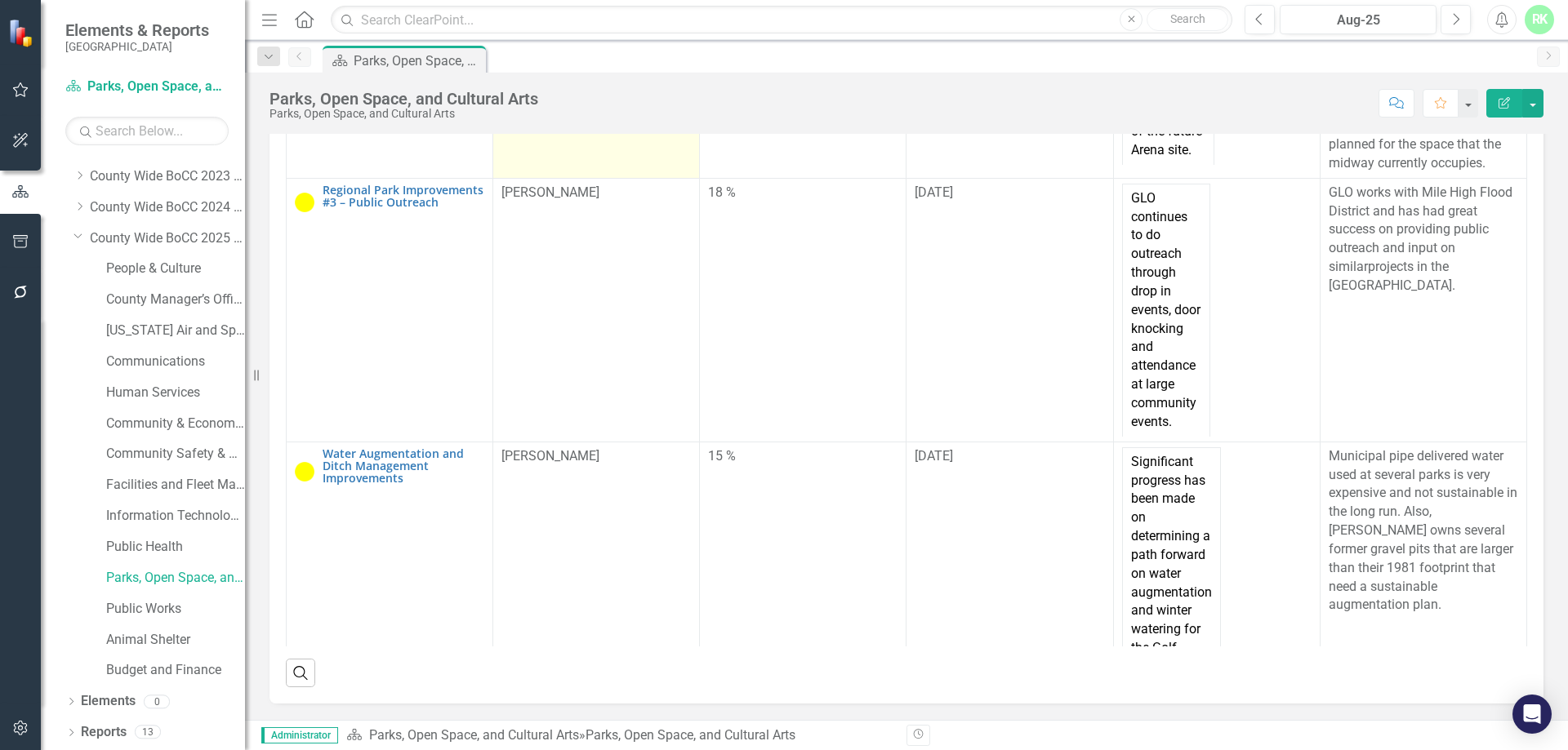
scroll to position [653, 0]
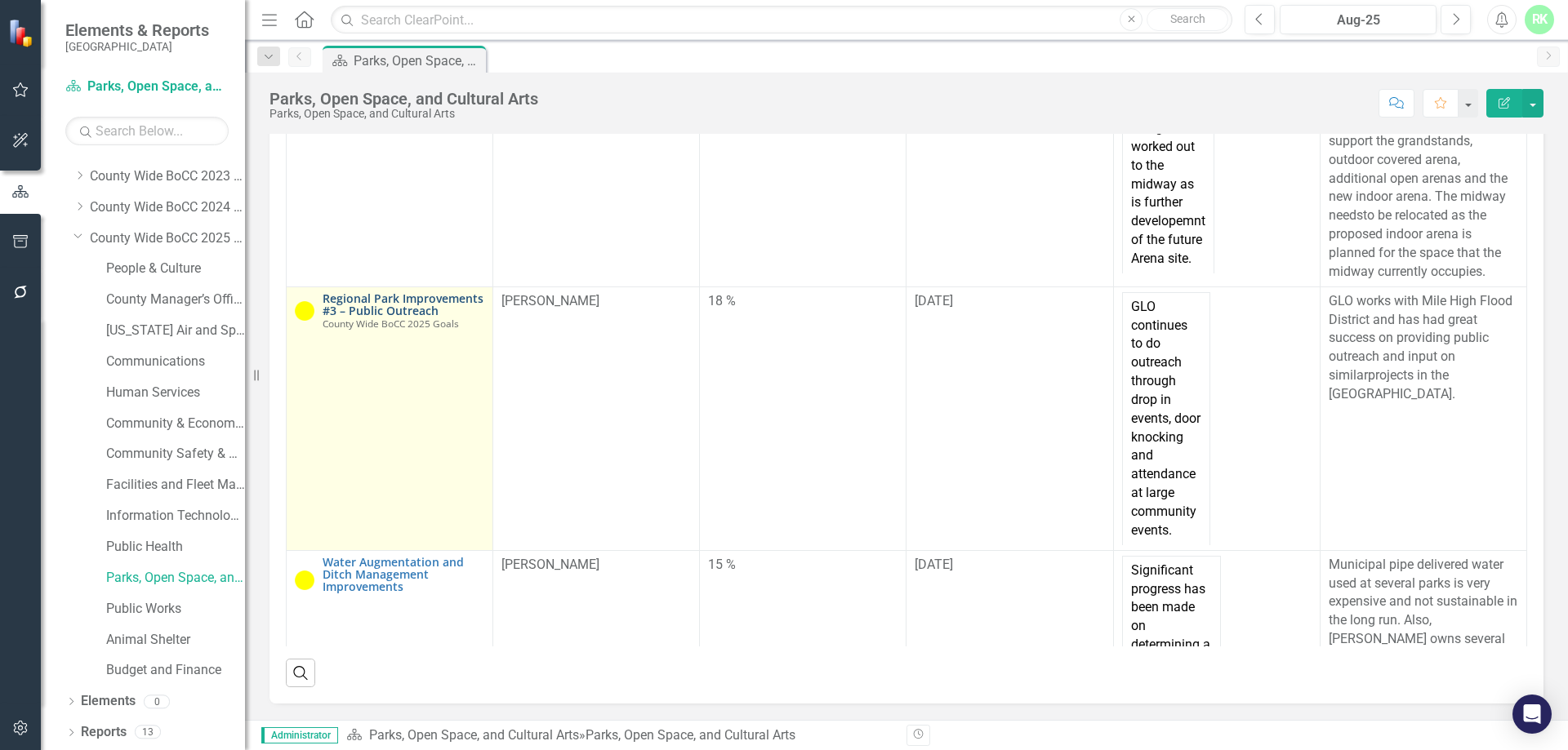
click at [371, 317] on link "Regional Park Improvements #3 – Public Outreach" at bounding box center [403, 305] width 162 height 25
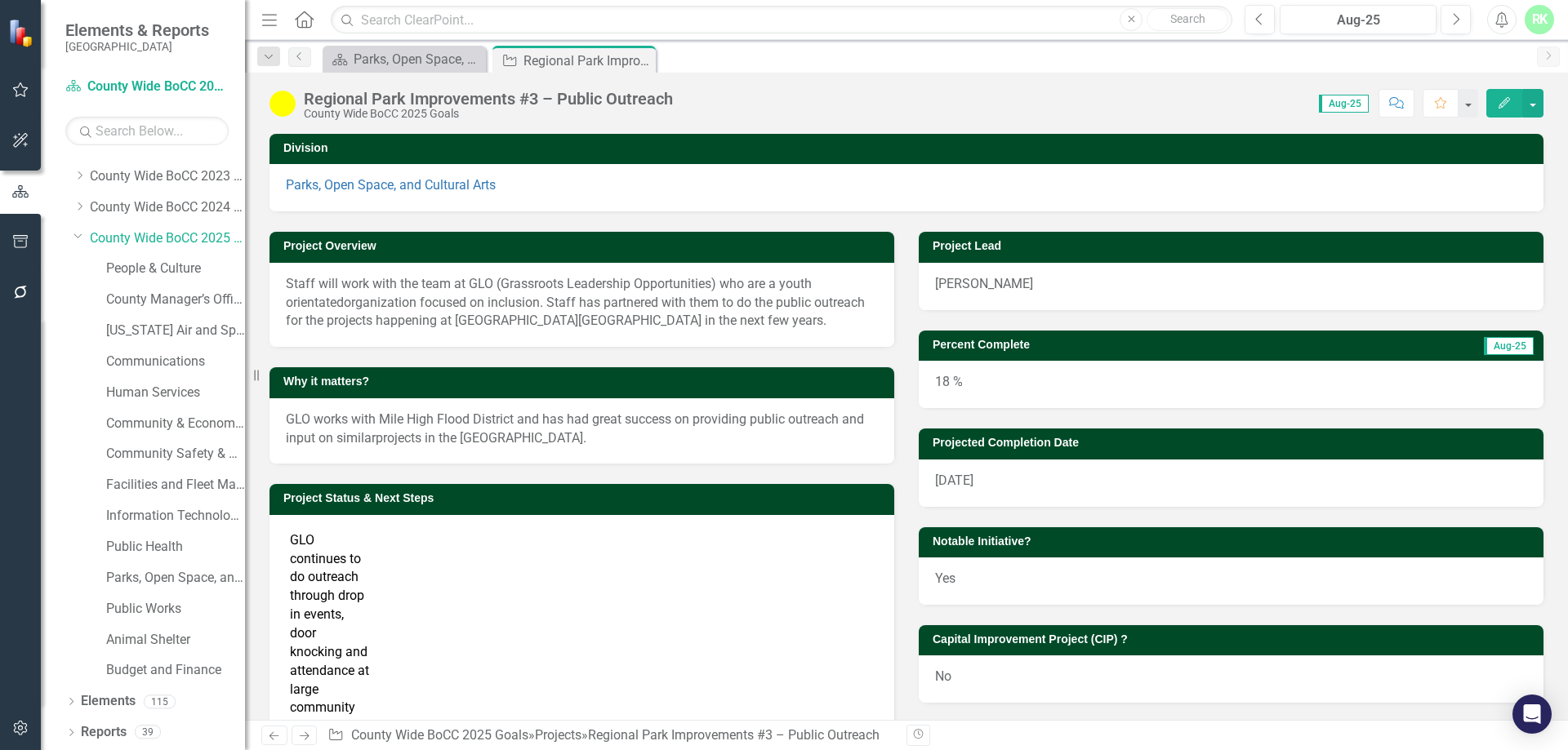
click at [558, 96] on div "Regional Park Improvements #3 – Public Outreach" at bounding box center [489, 99] width 369 height 18
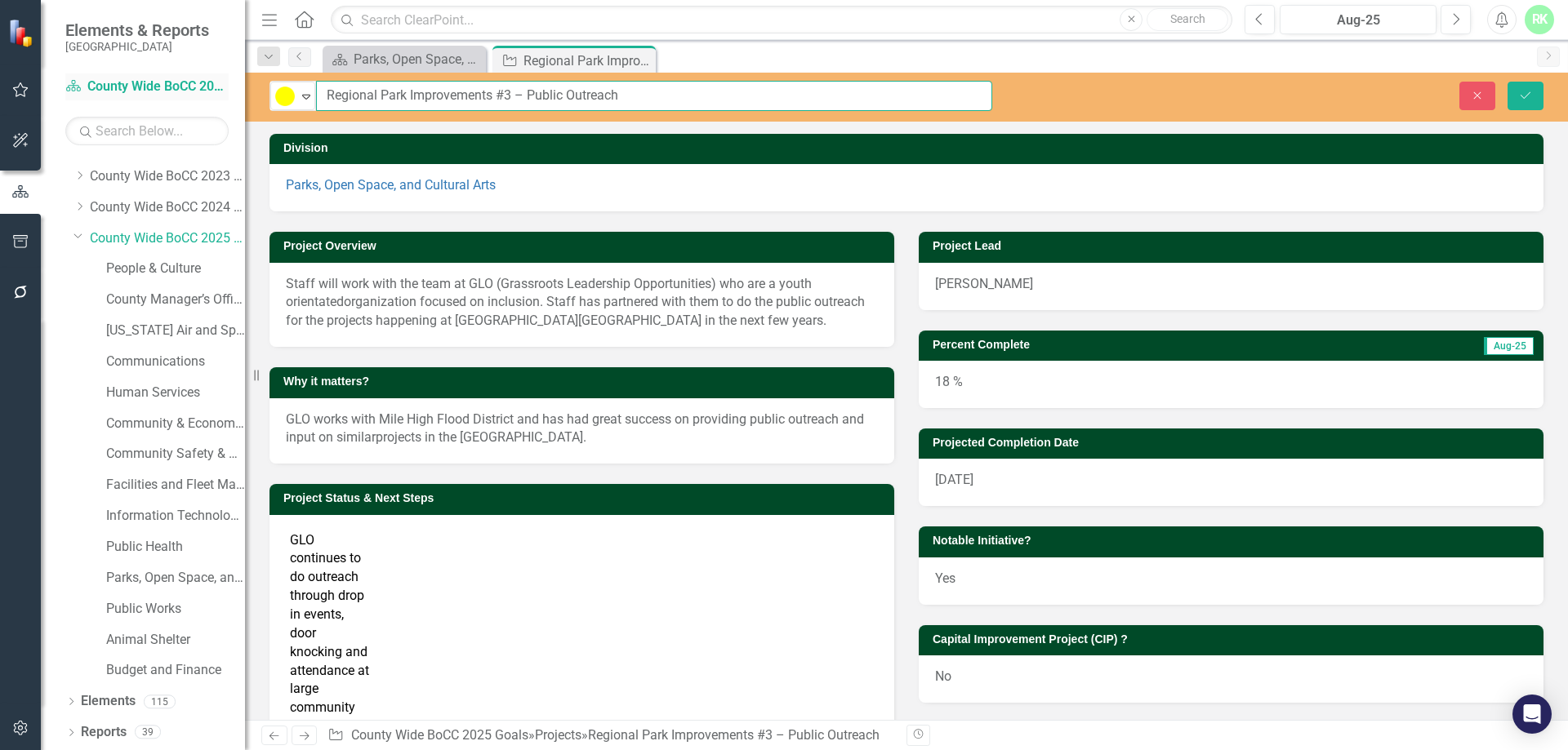
drag, startPoint x: 678, startPoint y: 100, endPoint x: 197, endPoint y: 85, distance: 481.2
click at [197, 85] on div "Elements & Reports Adams County Scorecard County Wide BoCC 2025 Goals Search Dr…" at bounding box center [784, 375] width 1568 height 750
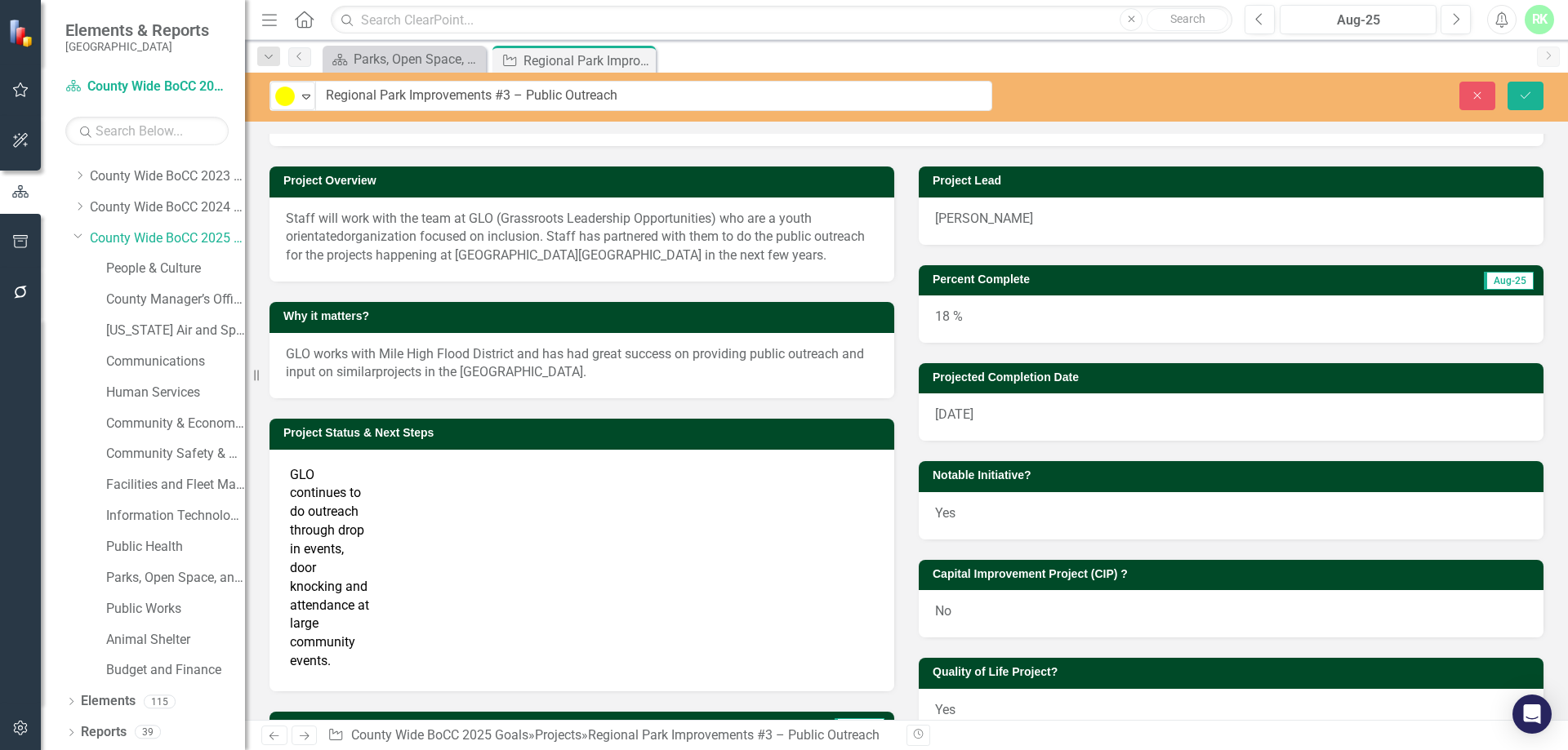
scroll to position [164, 0]
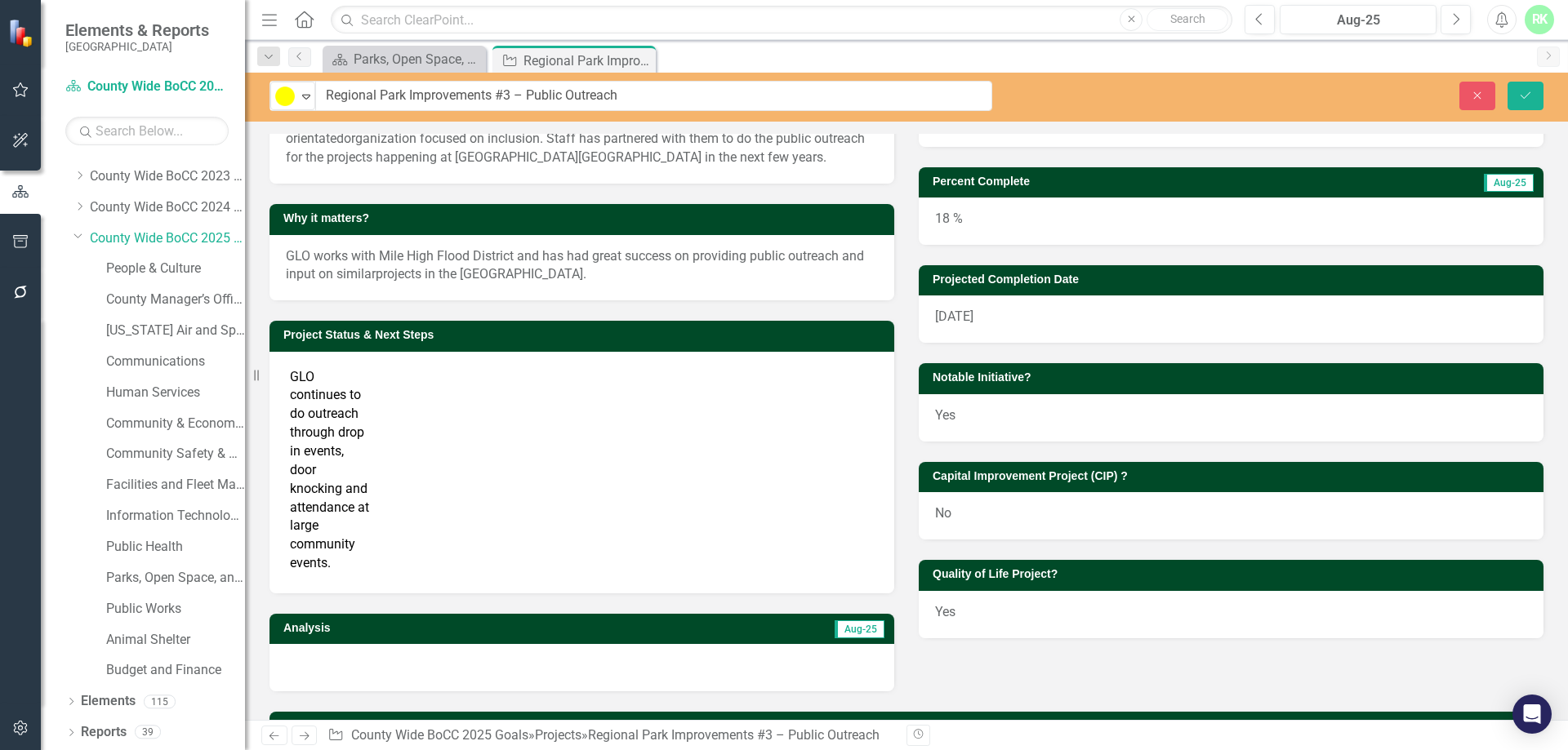
click at [327, 392] on td "GLO continues to do outreach through drop in events, door knocking and attendan…" at bounding box center [330, 470] width 88 height 213
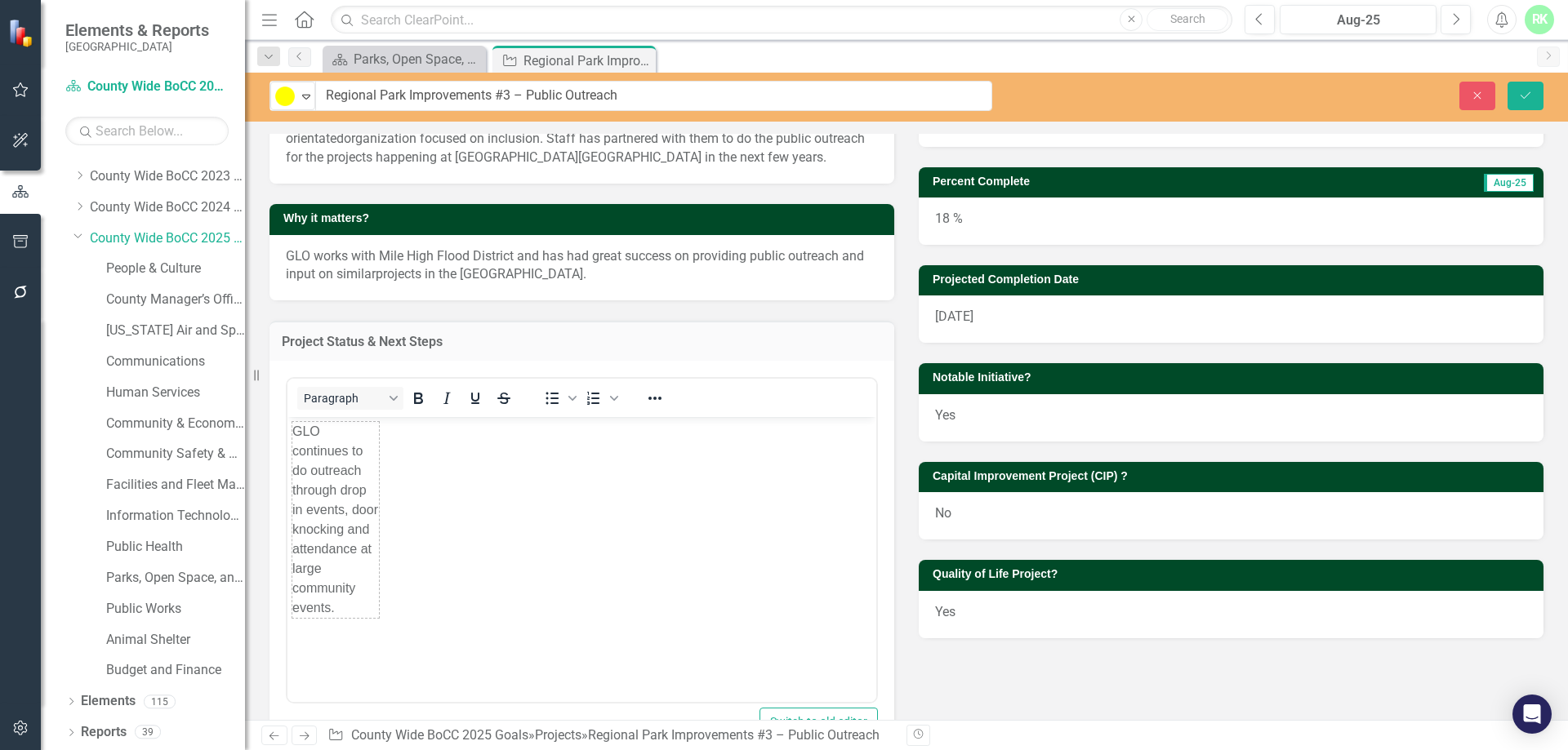
scroll to position [0, 0]
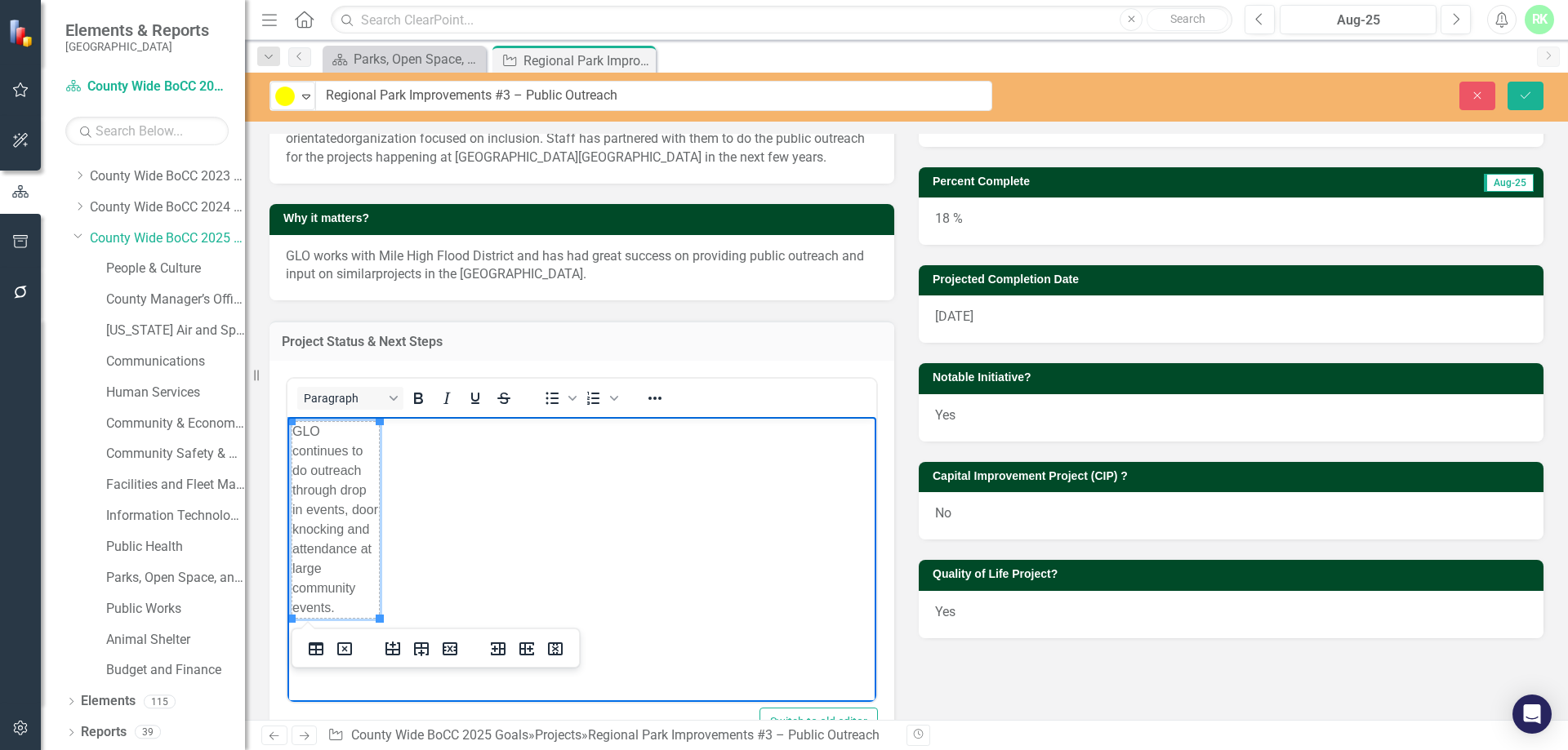
drag, startPoint x: 297, startPoint y: 432, endPoint x: 398, endPoint y: 607, distance: 202.1
click at [398, 521] on body "GLO continues to do outreach through drop in events, door knocking and attendan…" at bounding box center [582, 538] width 588 height 245
copy colgroup "Rich Text Area. Press ALT-0 for help."
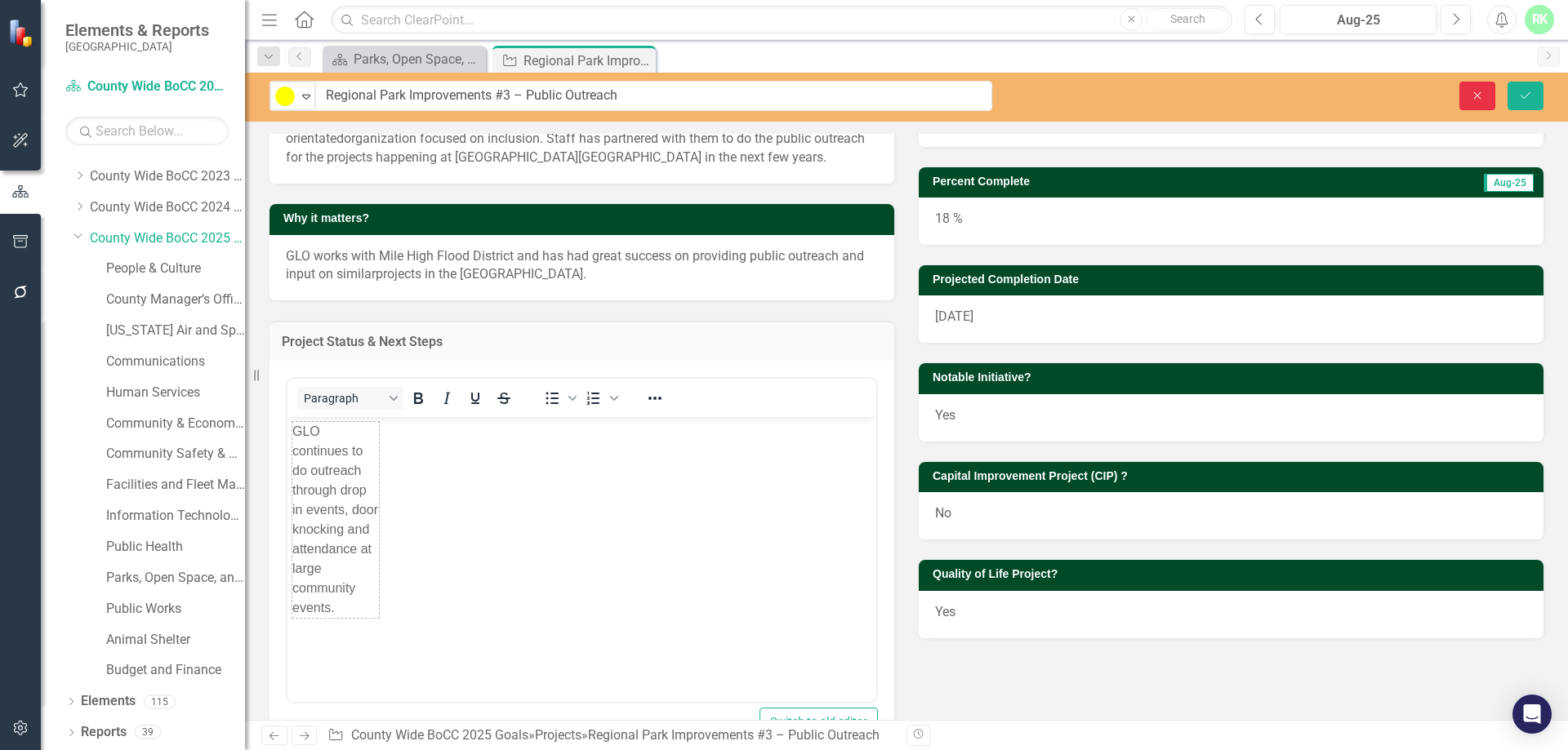
click at [1045, 92] on icon "button" at bounding box center [1477, 95] width 7 height 7
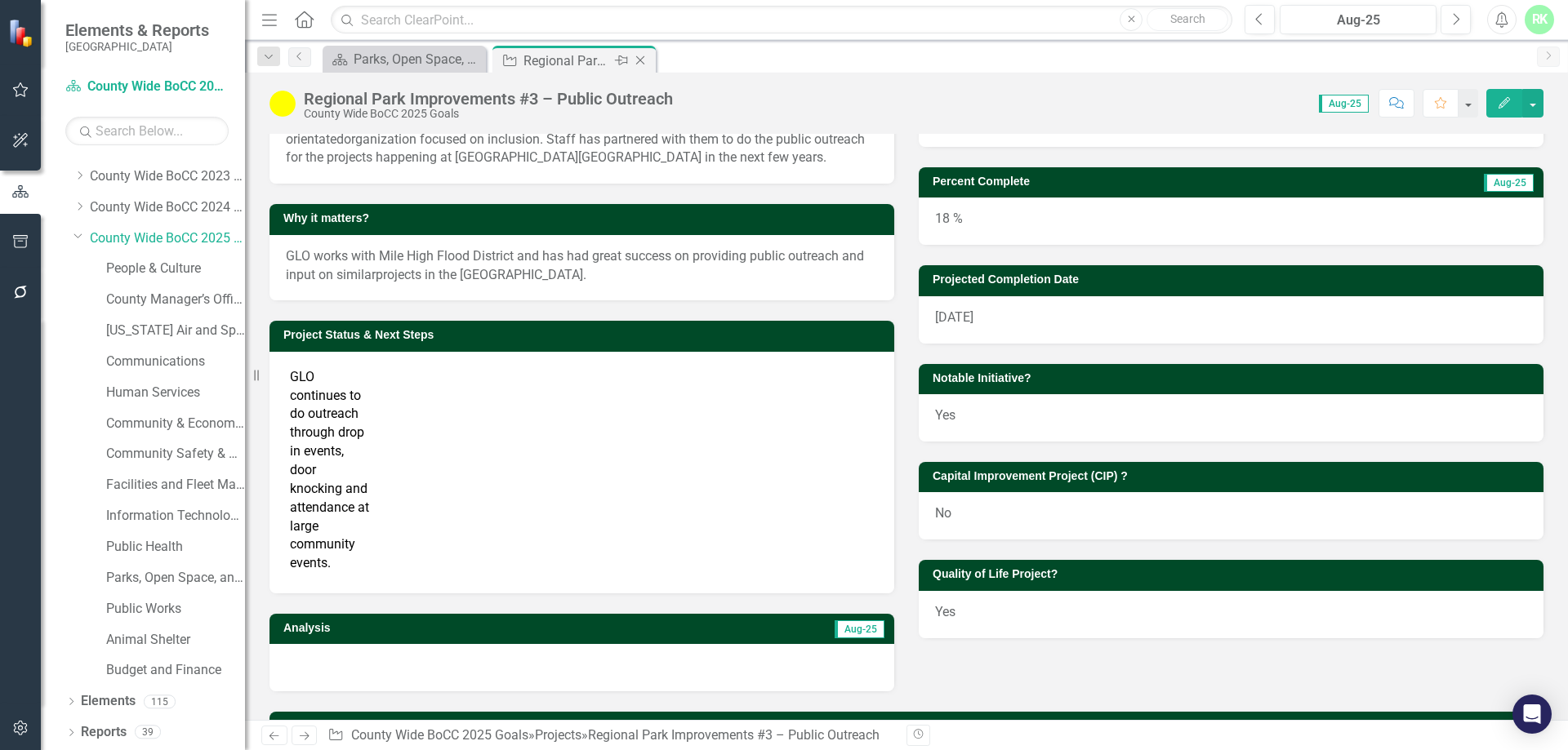
click at [640, 57] on icon "Close" at bounding box center [641, 61] width 17 height 13
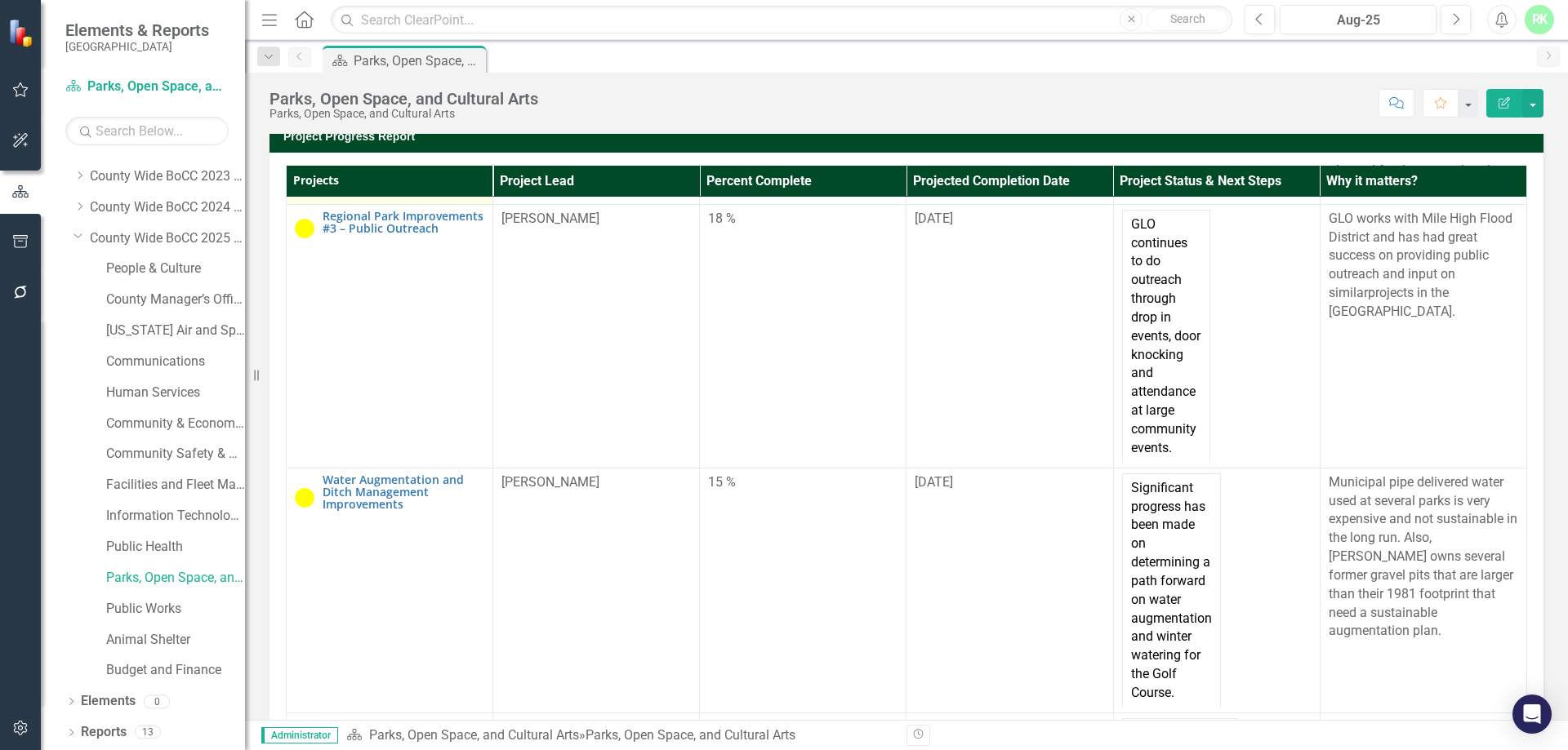
scroll to position [979, 0]
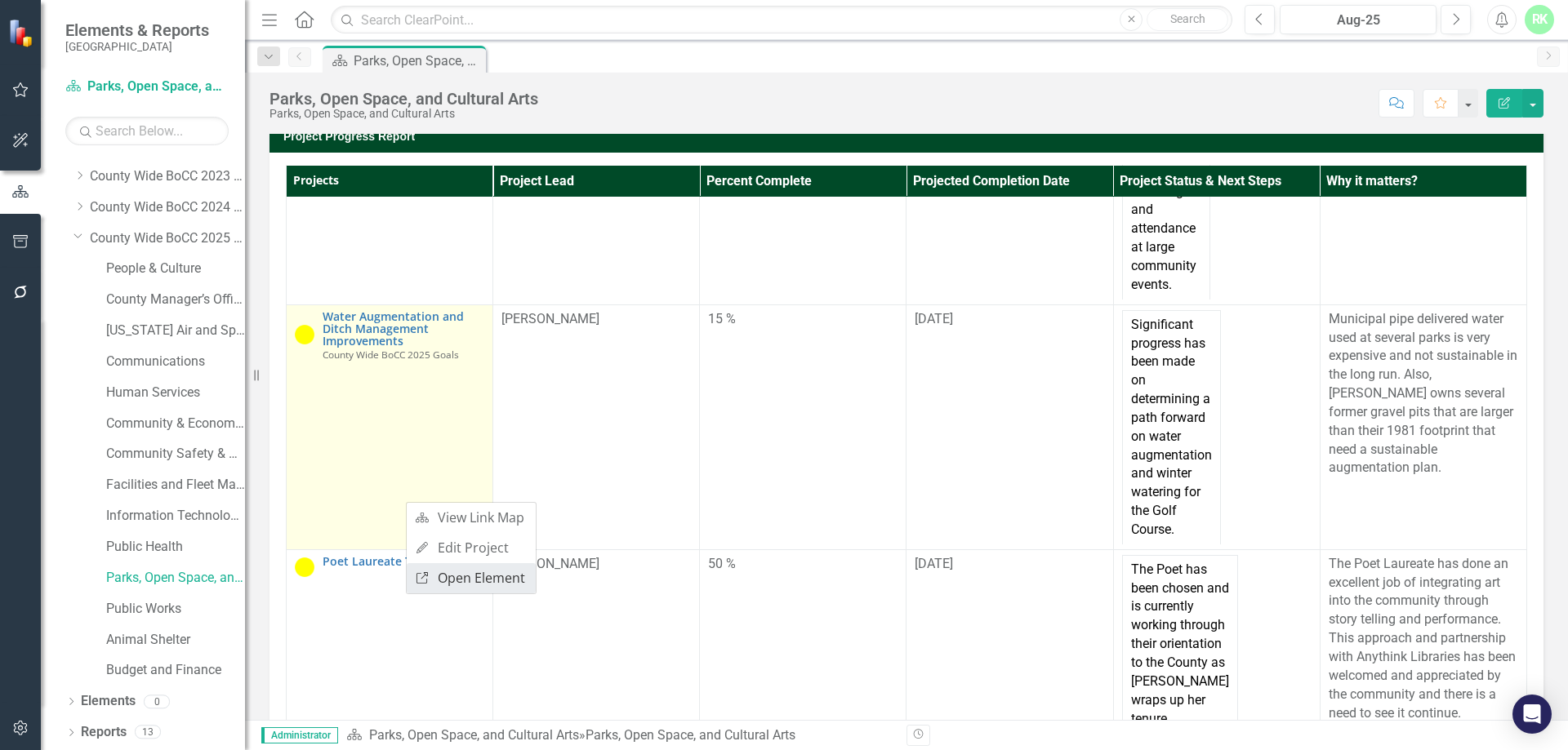
click at [431, 521] on link "Link Open Element" at bounding box center [470, 578] width 129 height 30
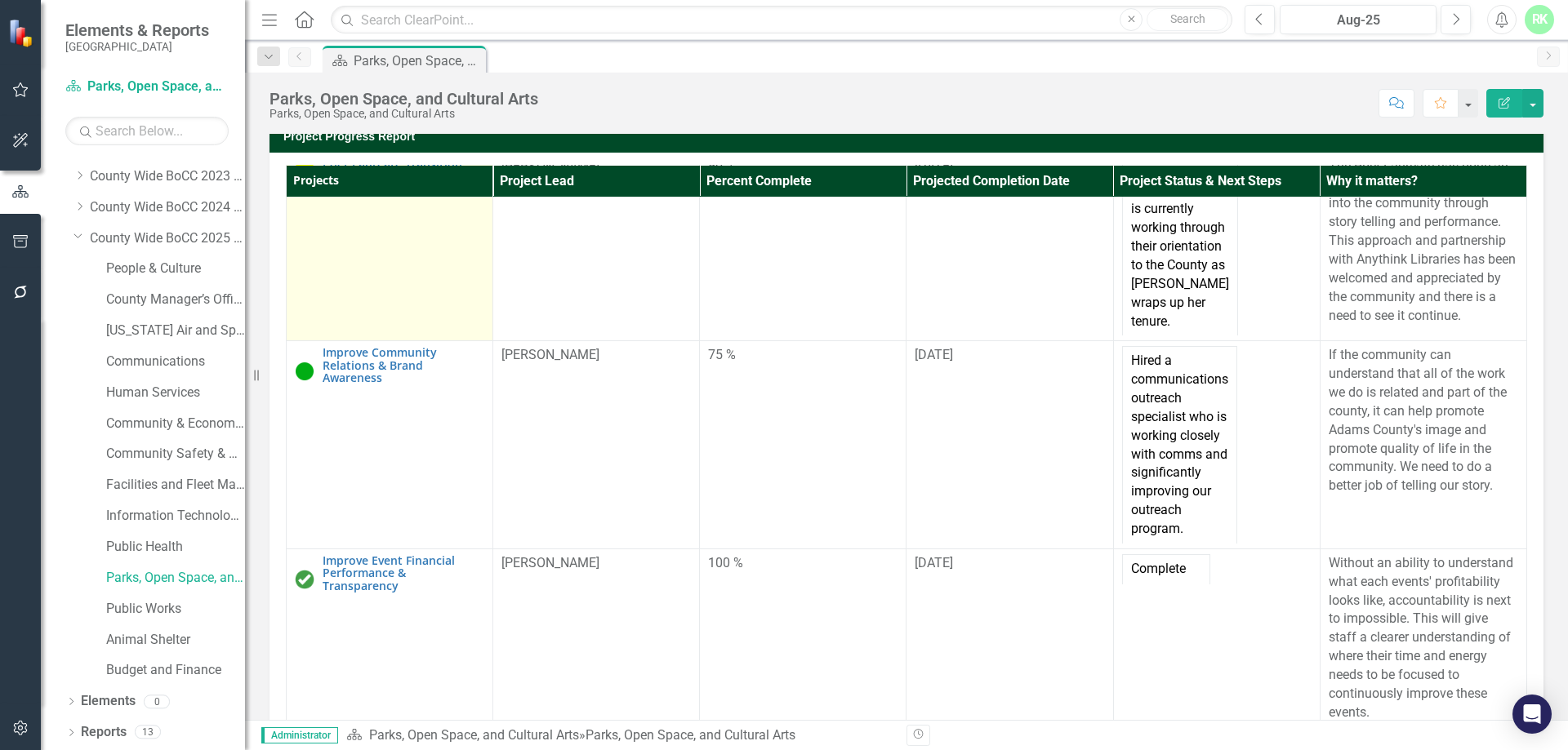
scroll to position [1501, 0]
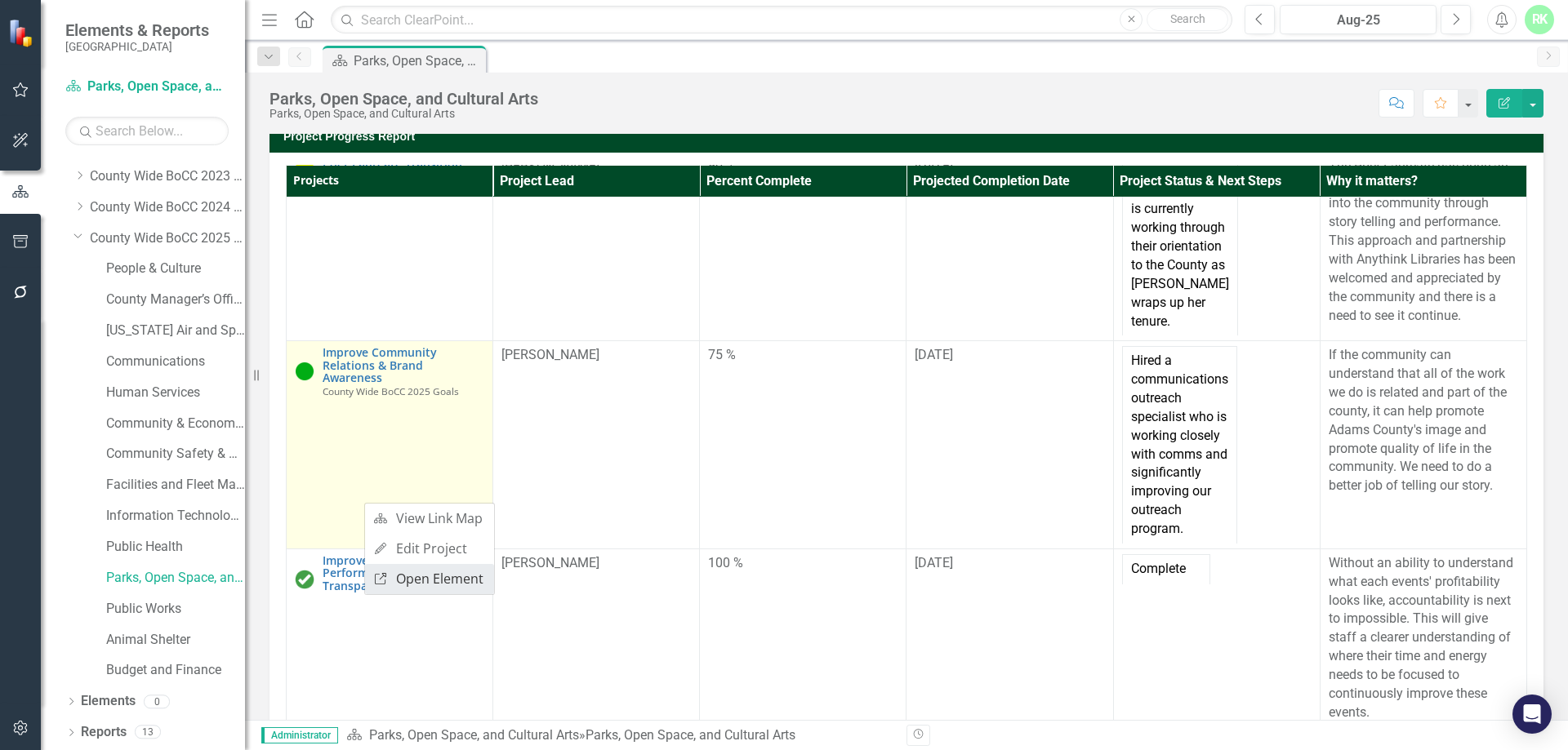
click at [415, 521] on link "Link Open Element" at bounding box center [429, 579] width 129 height 30
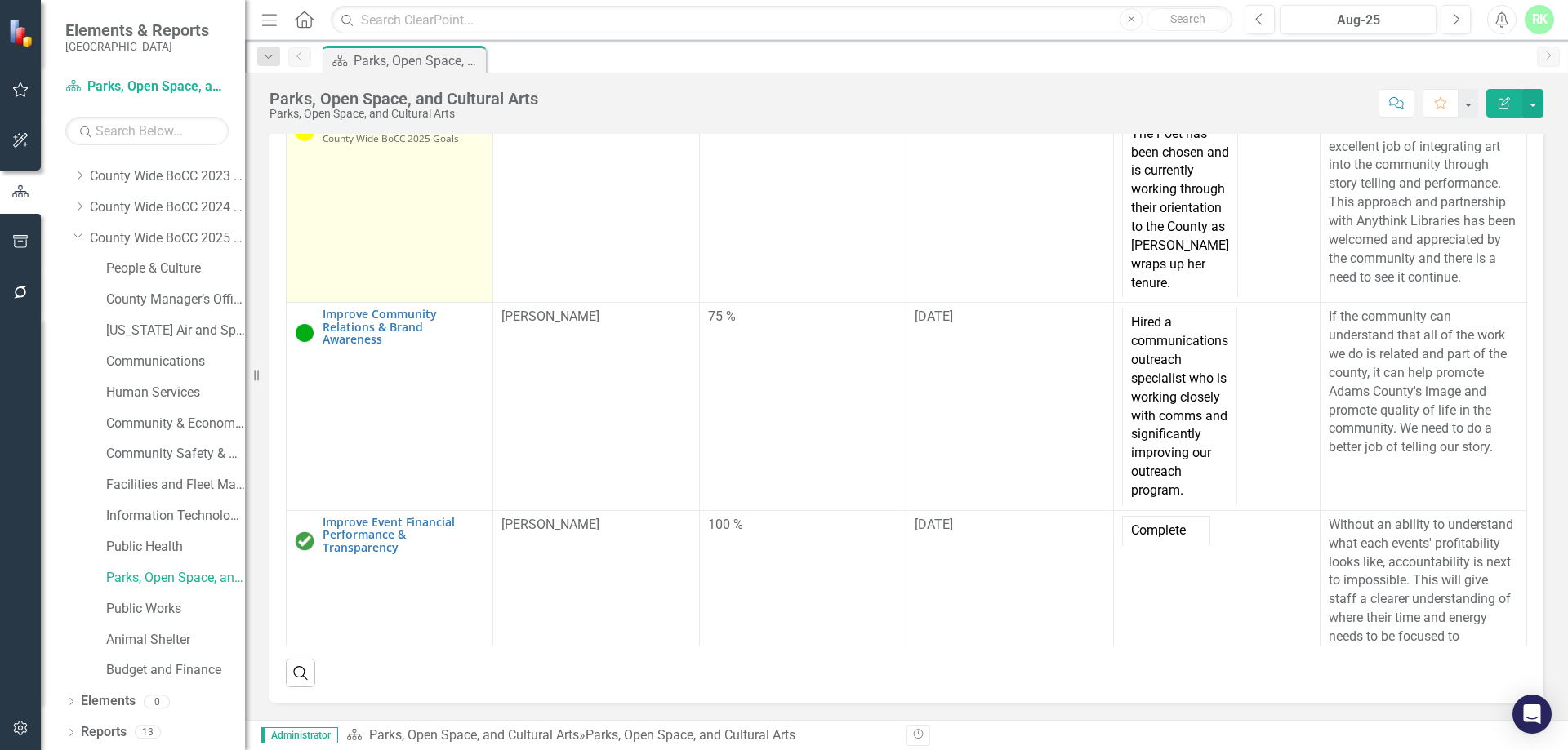
scroll to position [1419, 0]
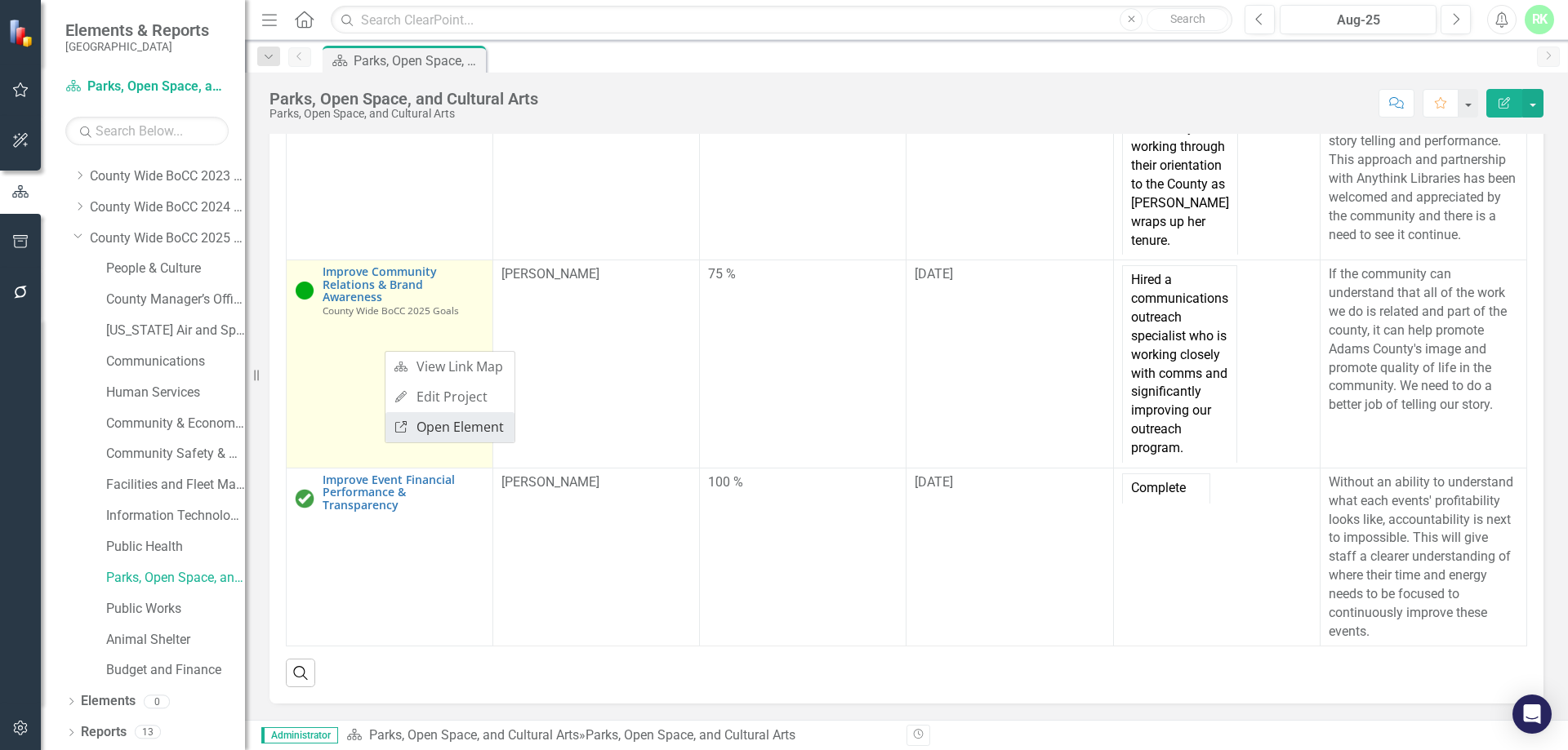
click at [445, 421] on link "Link Open Element" at bounding box center [450, 427] width 129 height 30
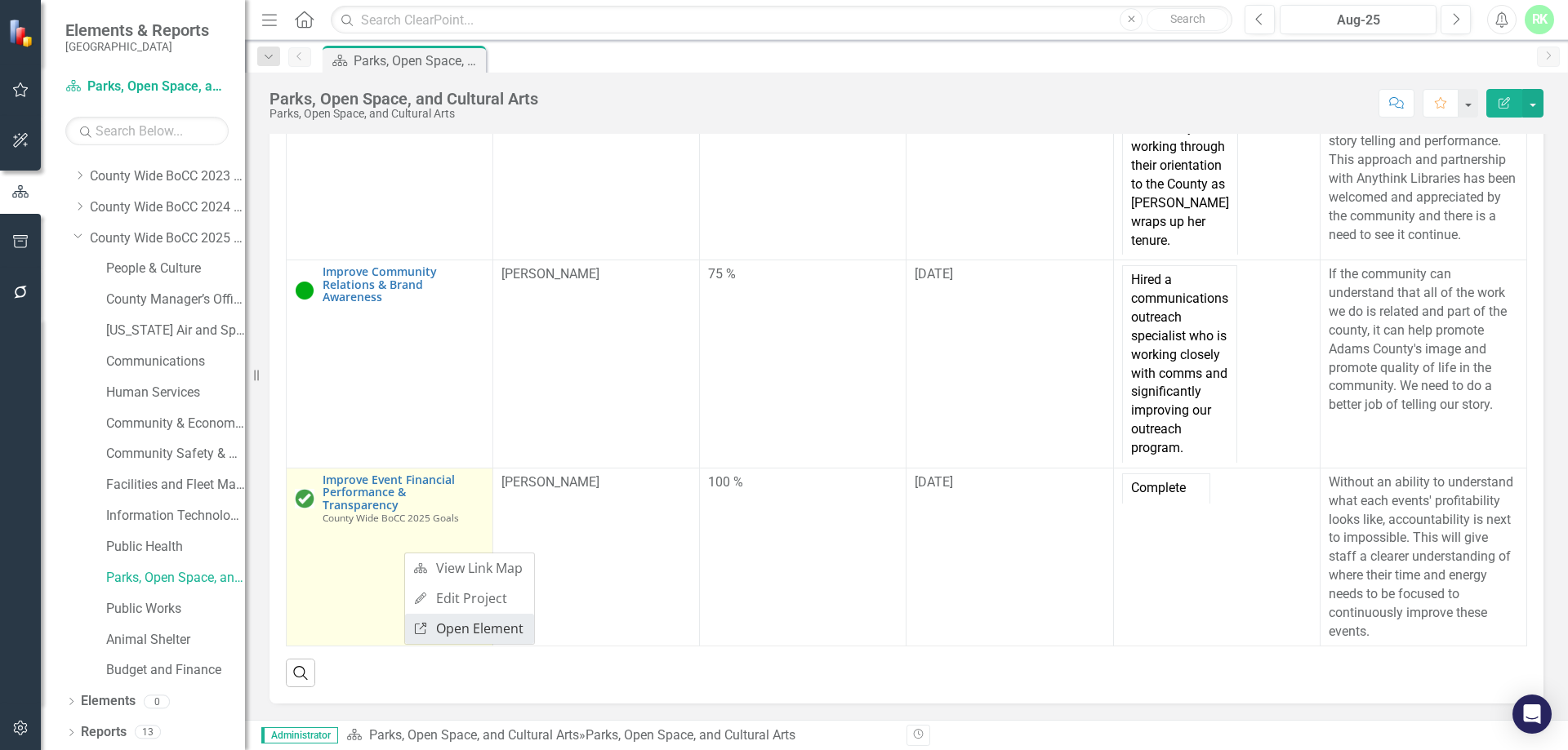
click at [445, 521] on link "Link Open Element" at bounding box center [469, 629] width 129 height 30
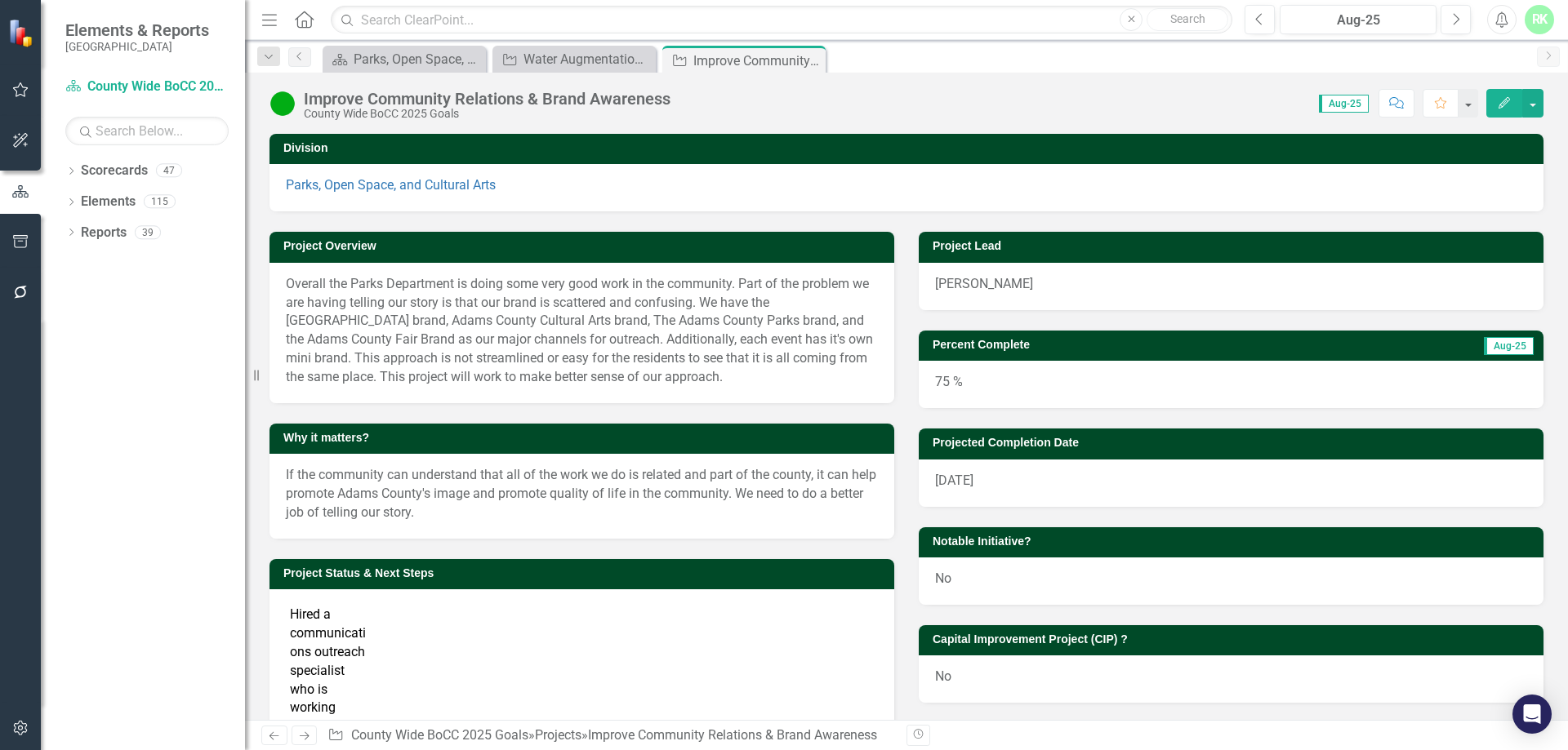
scroll to position [289, 0]
